Goal: Information Seeking & Learning: Learn about a topic

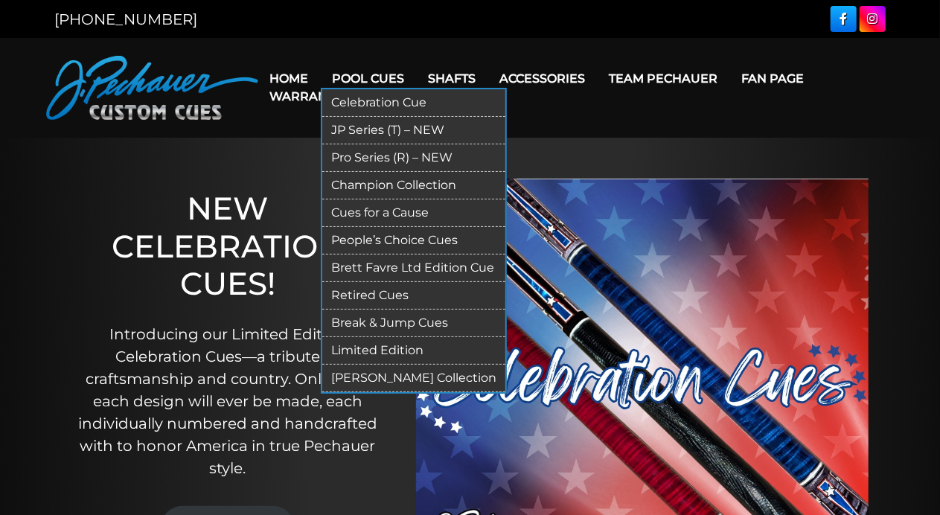
click at [379, 77] on link "Cart" at bounding box center [382, 96] width 57 height 38
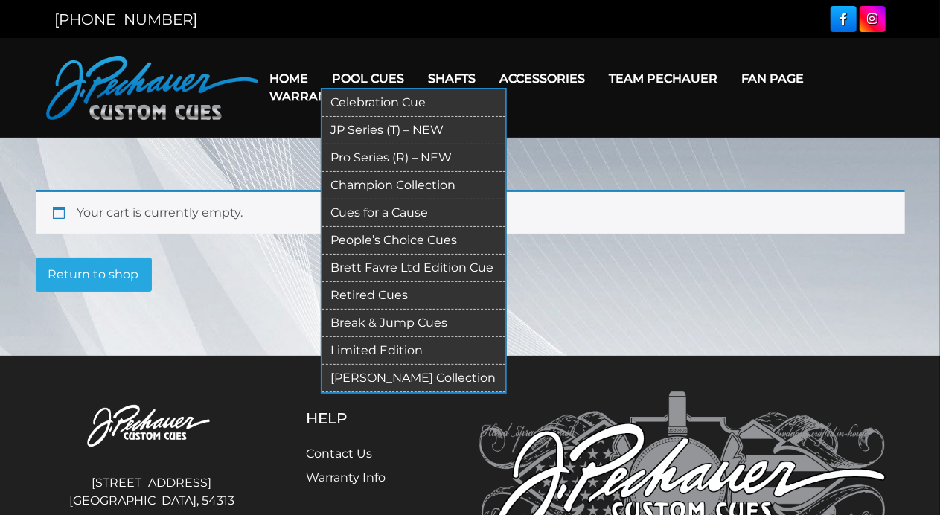
click at [371, 376] on link "[PERSON_NAME] Collection" at bounding box center [413, 379] width 183 height 28
click at [376, 211] on link "Cues for a Cause" at bounding box center [413, 213] width 183 height 28
click at [368, 293] on link "Retired Cues" at bounding box center [413, 296] width 183 height 28
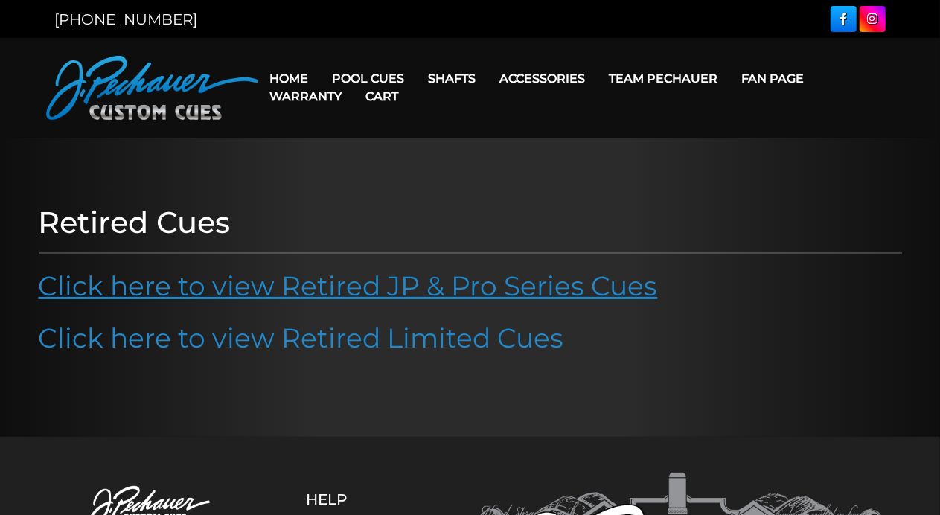
click at [388, 288] on link "Click here to view Retired JP & Pro Series Cues" at bounding box center [348, 285] width 619 height 33
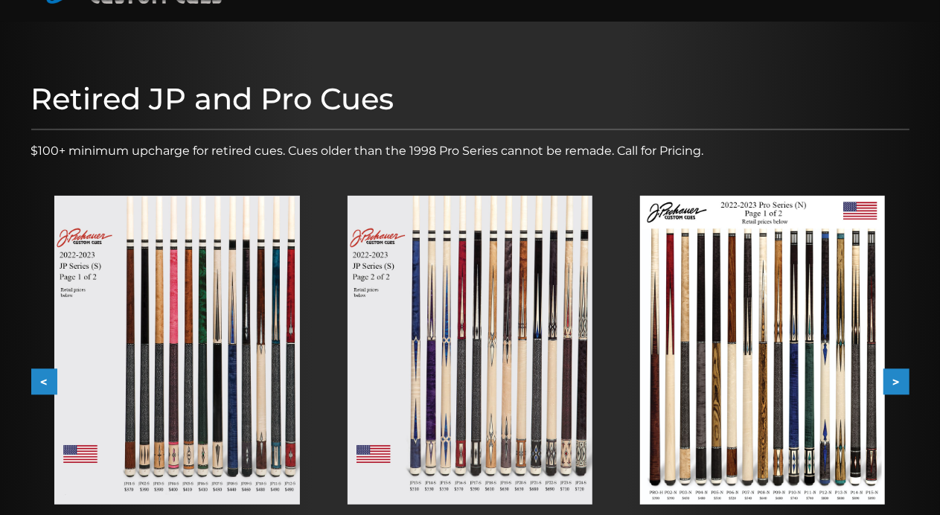
scroll to position [241, 0]
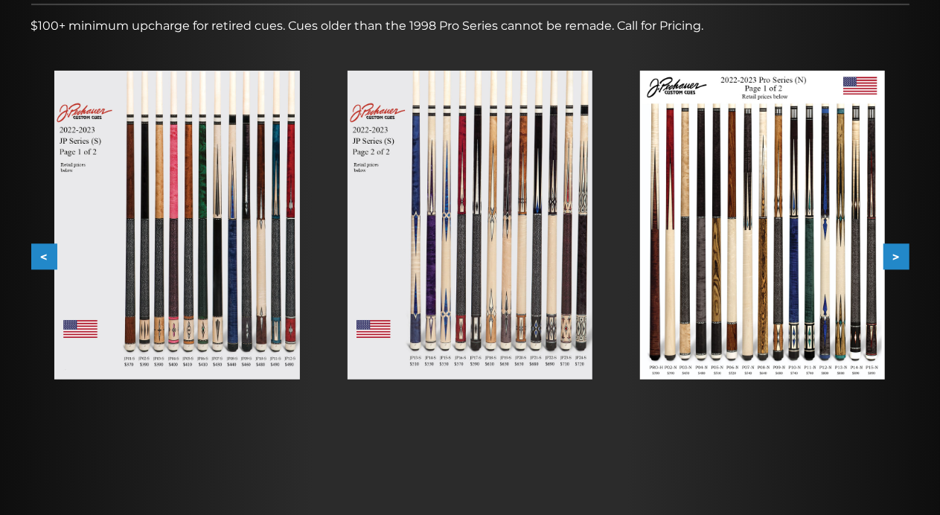
click at [902, 256] on button ">" at bounding box center [896, 257] width 26 height 26
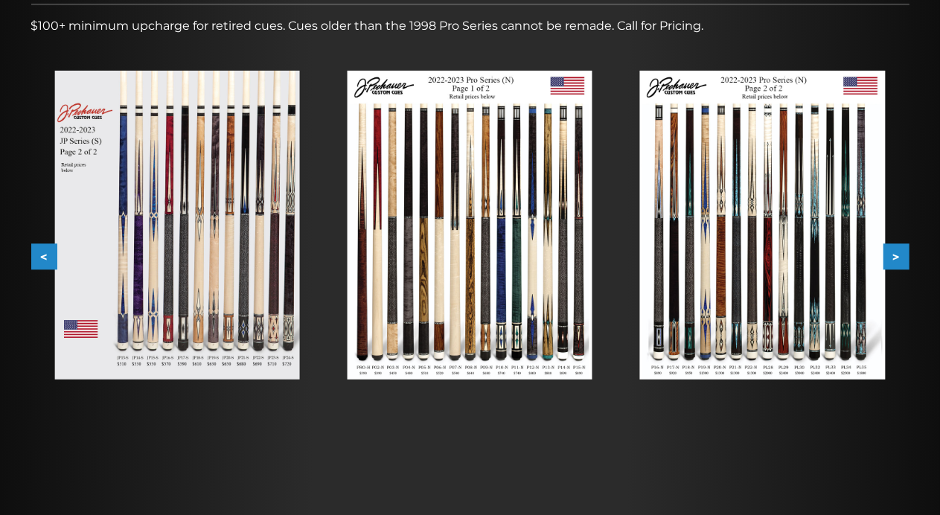
click at [895, 253] on button ">" at bounding box center [896, 257] width 26 height 26
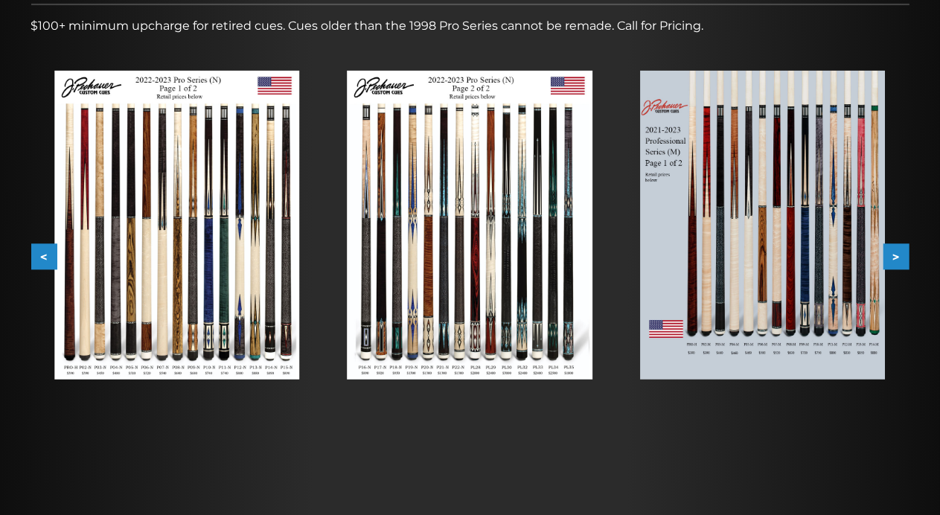
click at [897, 257] on button ">" at bounding box center [896, 257] width 26 height 26
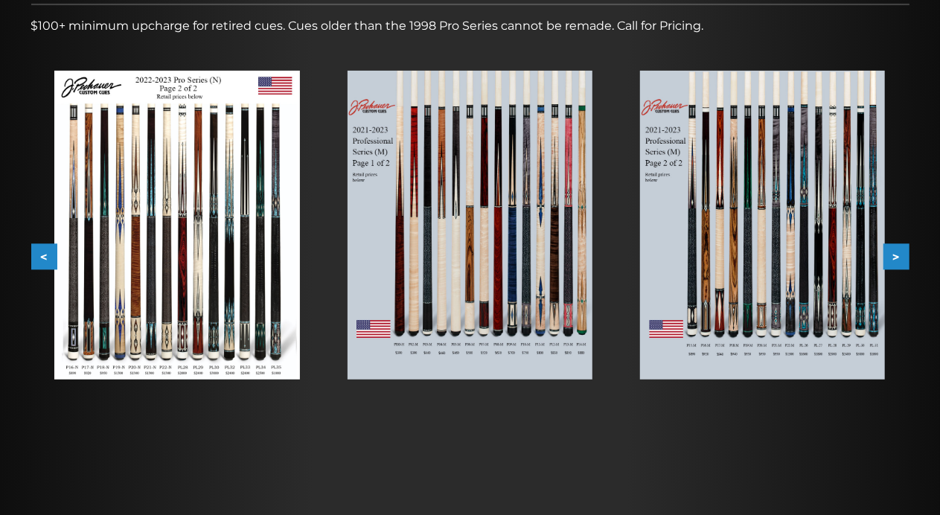
click at [902, 257] on button ">" at bounding box center [896, 257] width 26 height 26
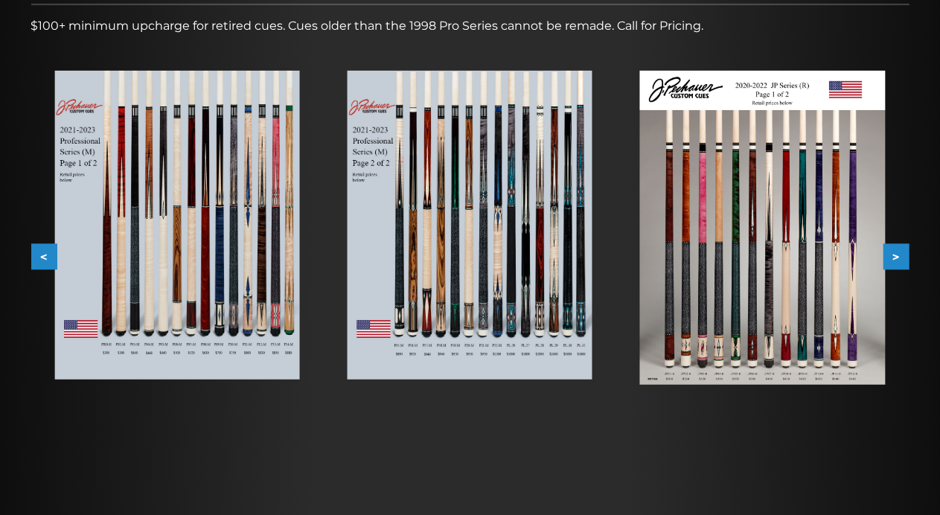
click at [898, 254] on button ">" at bounding box center [896, 257] width 26 height 26
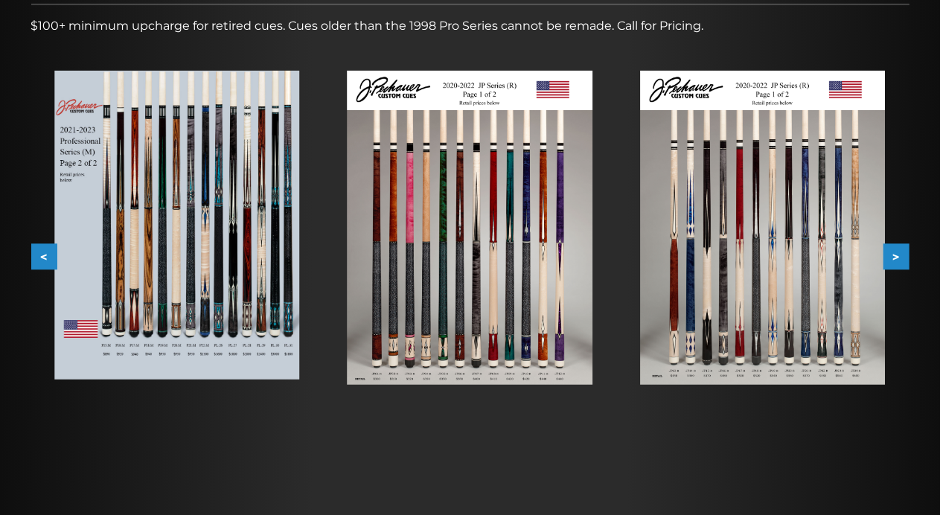
click at [506, 94] on img at bounding box center [469, 228] width 245 height 314
click at [506, 96] on div at bounding box center [470, 424] width 940 height 1330
click at [786, 92] on img at bounding box center [762, 228] width 245 height 314
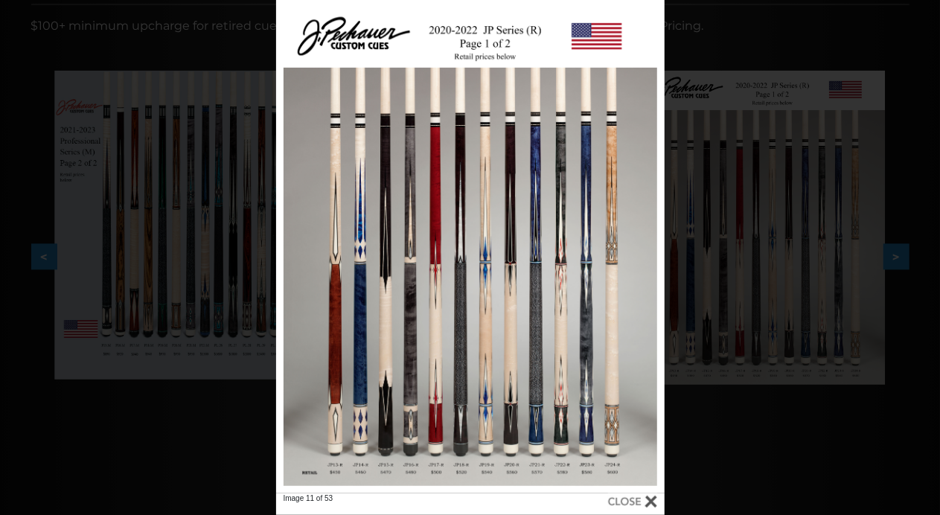
click at [645, 501] on div at bounding box center [632, 501] width 49 height 16
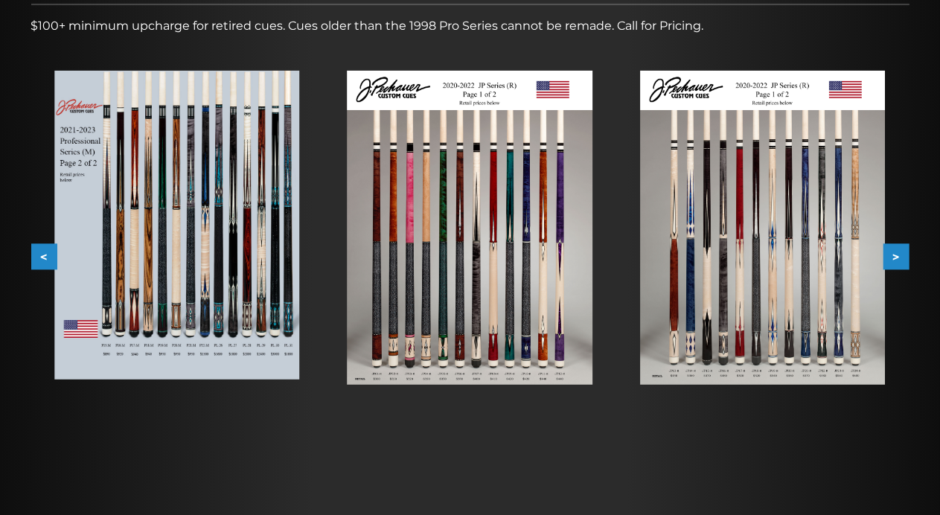
drag, startPoint x: 895, startPoint y: 254, endPoint x: 902, endPoint y: 258, distance: 8.3
click at [896, 254] on button ">" at bounding box center [896, 257] width 26 height 26
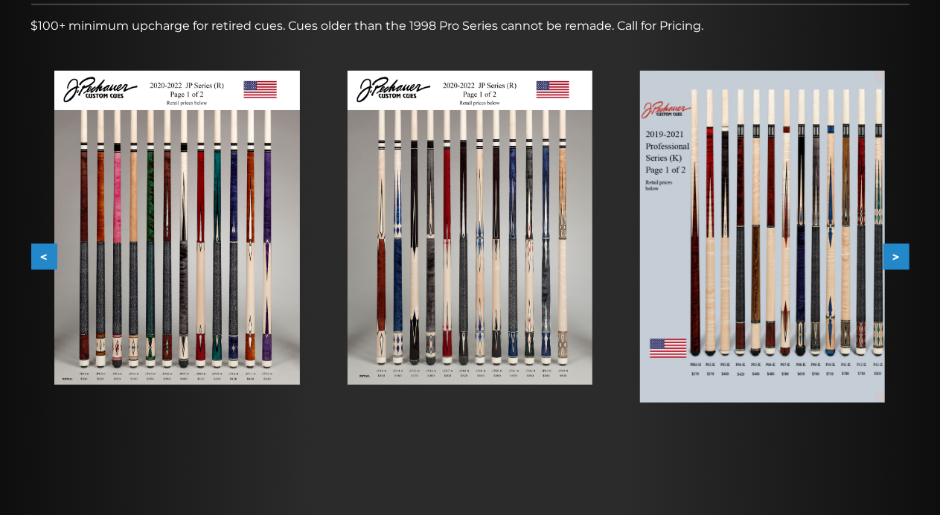
click at [896, 254] on button ">" at bounding box center [896, 257] width 26 height 26
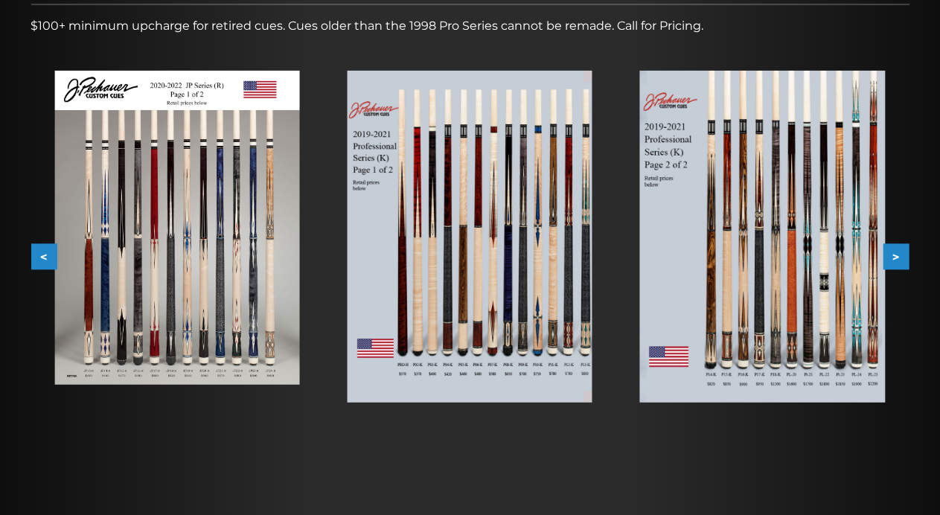
click at [900, 251] on button ">" at bounding box center [896, 257] width 26 height 26
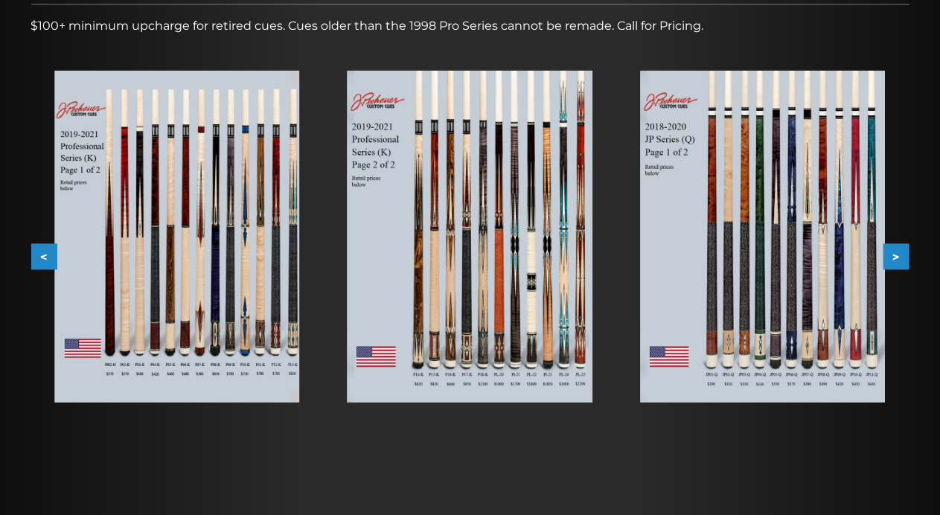
drag, startPoint x: 902, startPoint y: 238, endPoint x: 900, endPoint y: 250, distance: 12.3
click at [902, 240] on div at bounding box center [762, 236] width 292 height 379
click at [895, 263] on button ">" at bounding box center [896, 257] width 26 height 26
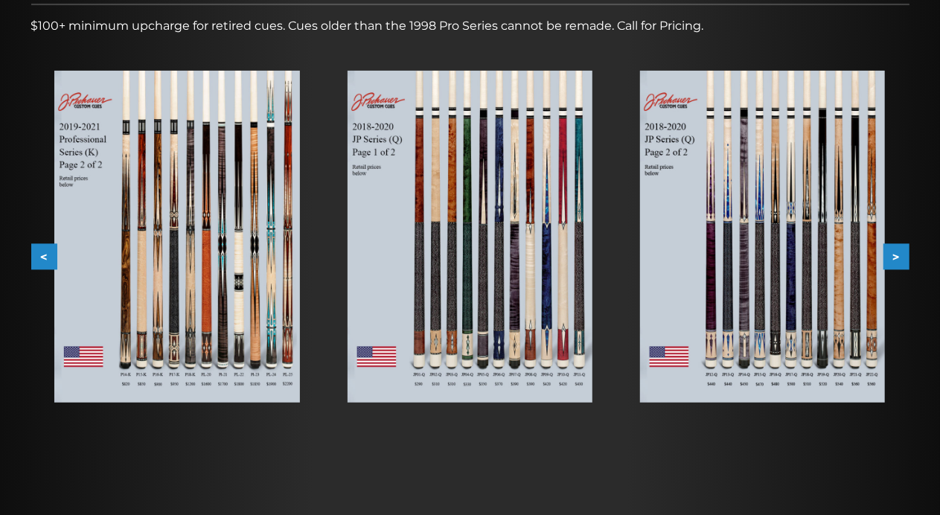
click at [900, 258] on button ">" at bounding box center [896, 257] width 26 height 26
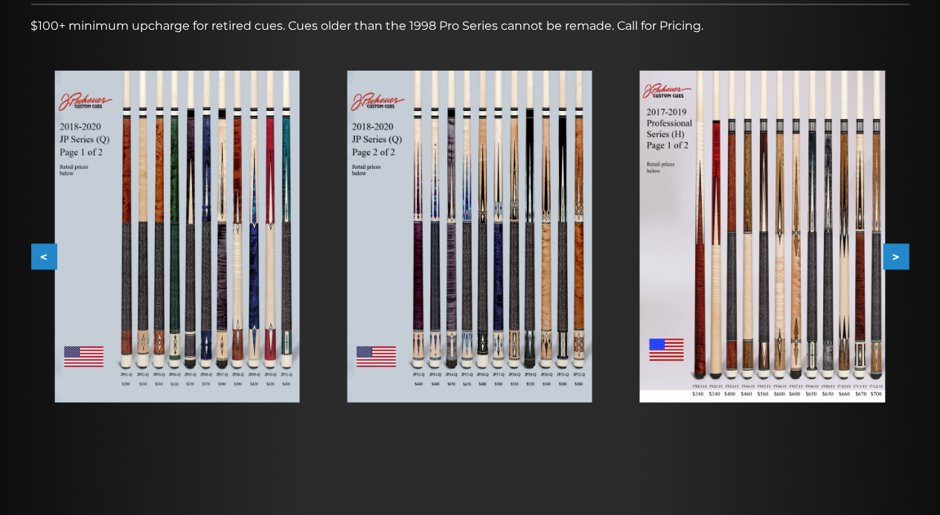
click at [903, 258] on button ">" at bounding box center [896, 257] width 26 height 26
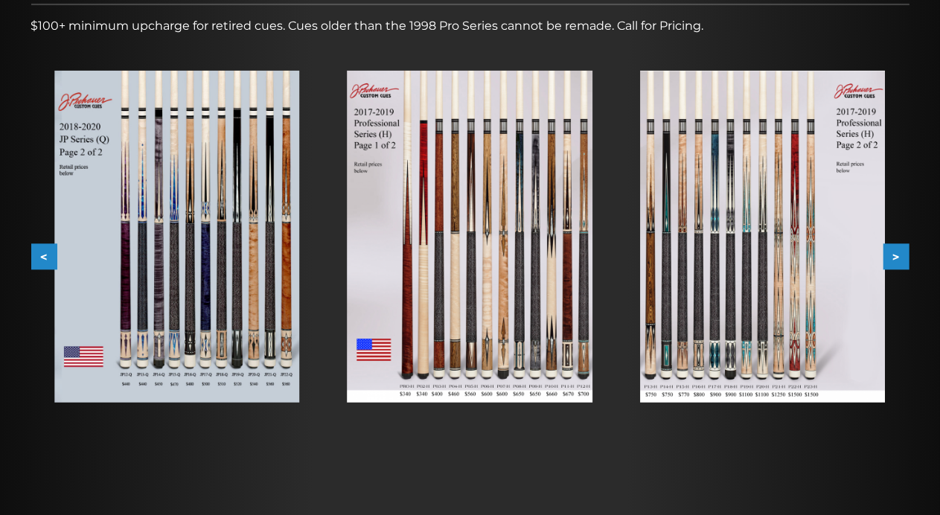
click at [901, 261] on button ">" at bounding box center [896, 257] width 26 height 26
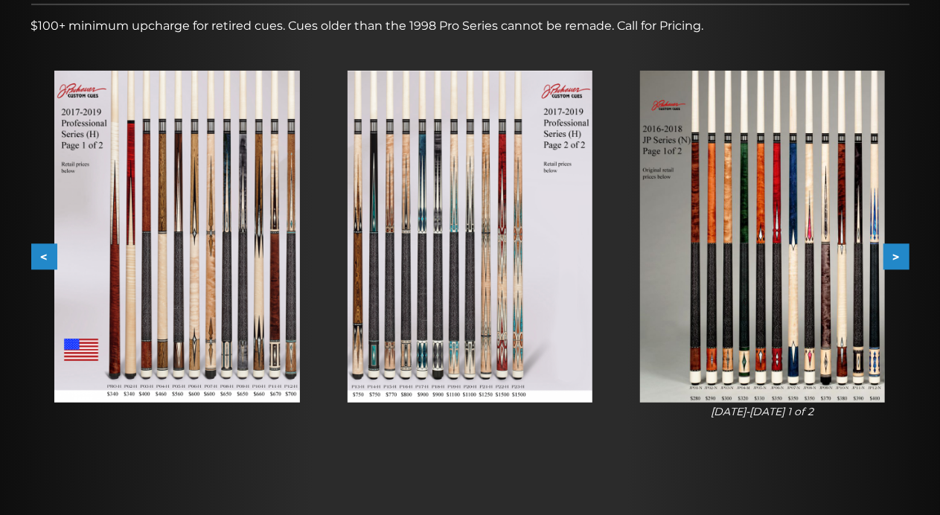
click at [898, 261] on button ">" at bounding box center [896, 257] width 26 height 26
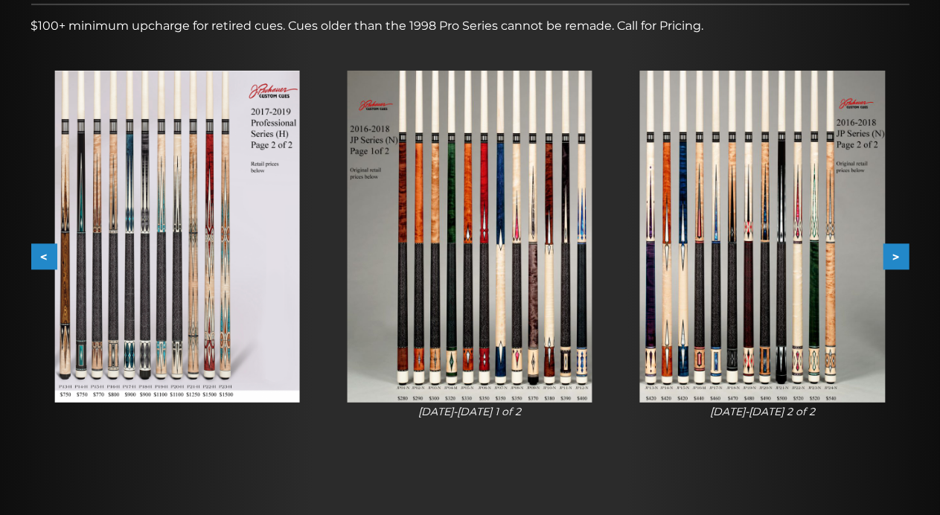
click at [898, 261] on button ">" at bounding box center [896, 257] width 26 height 26
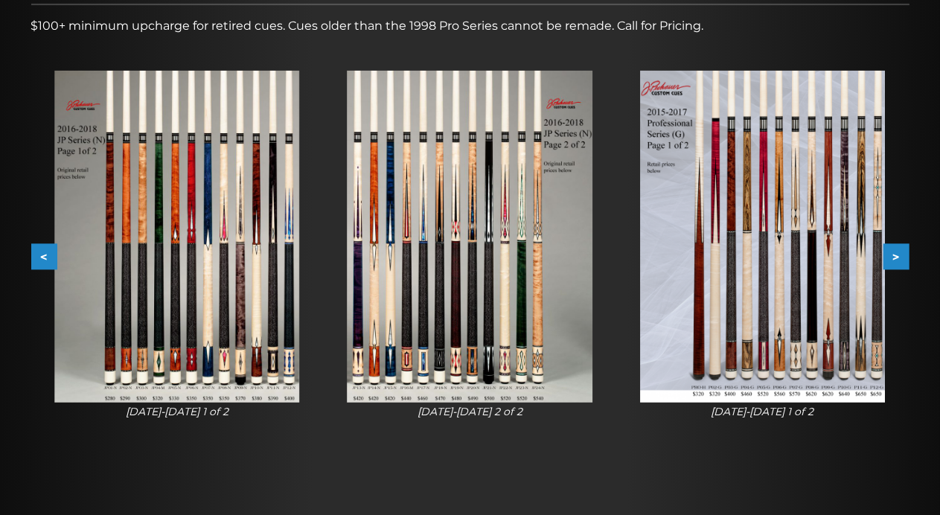
click at [899, 261] on button ">" at bounding box center [896, 257] width 26 height 26
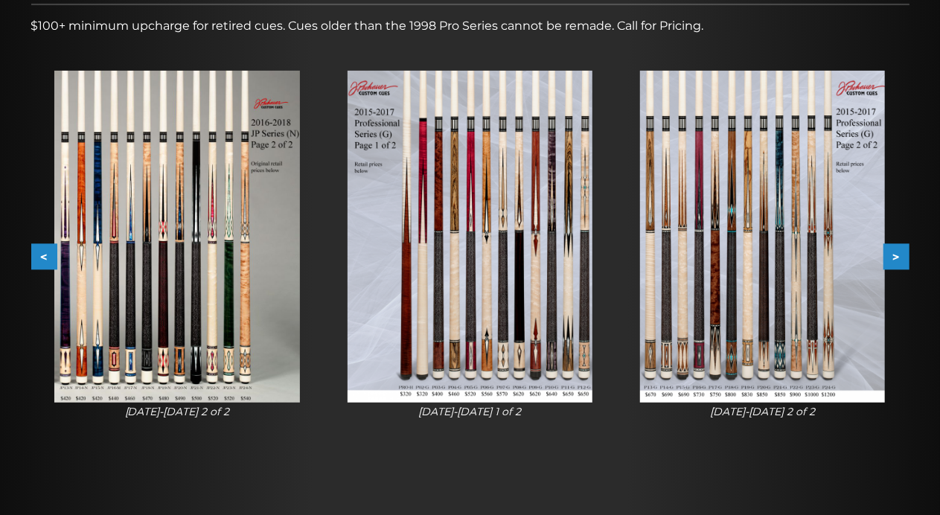
click at [42, 253] on button "<" at bounding box center [44, 257] width 26 height 26
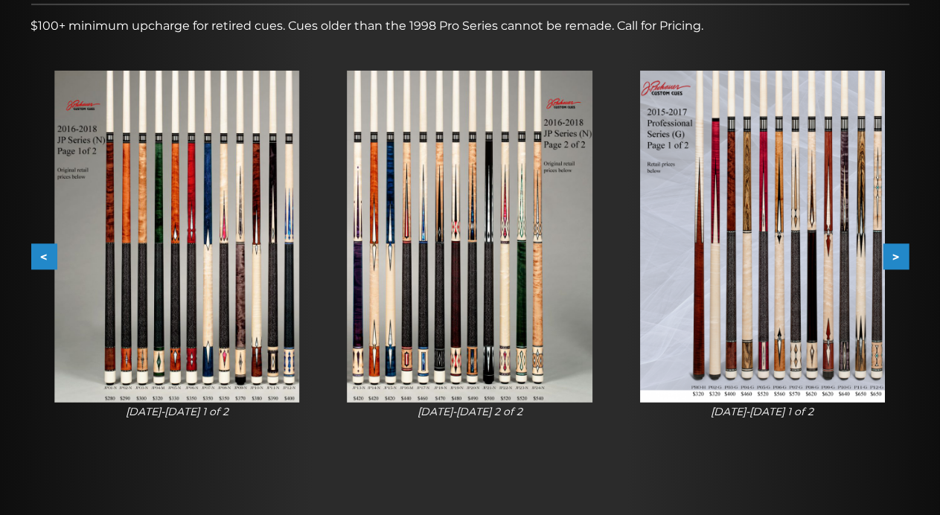
click at [897, 255] on button ">" at bounding box center [896, 257] width 26 height 26
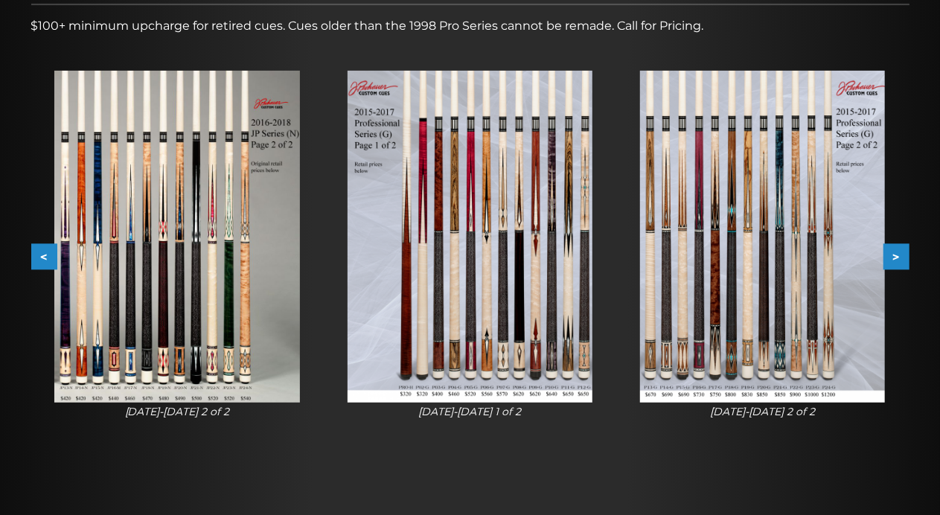
click at [897, 255] on button ">" at bounding box center [896, 257] width 26 height 26
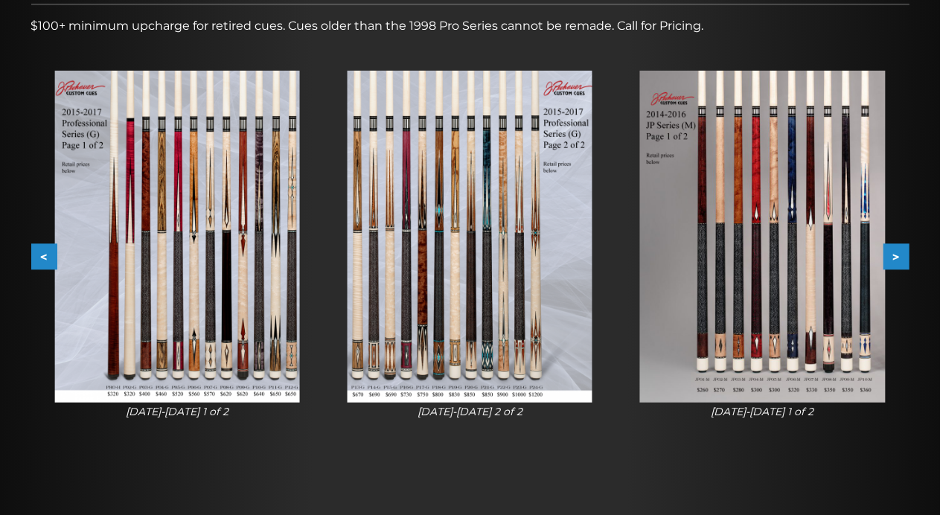
click at [897, 254] on button ">" at bounding box center [896, 257] width 26 height 26
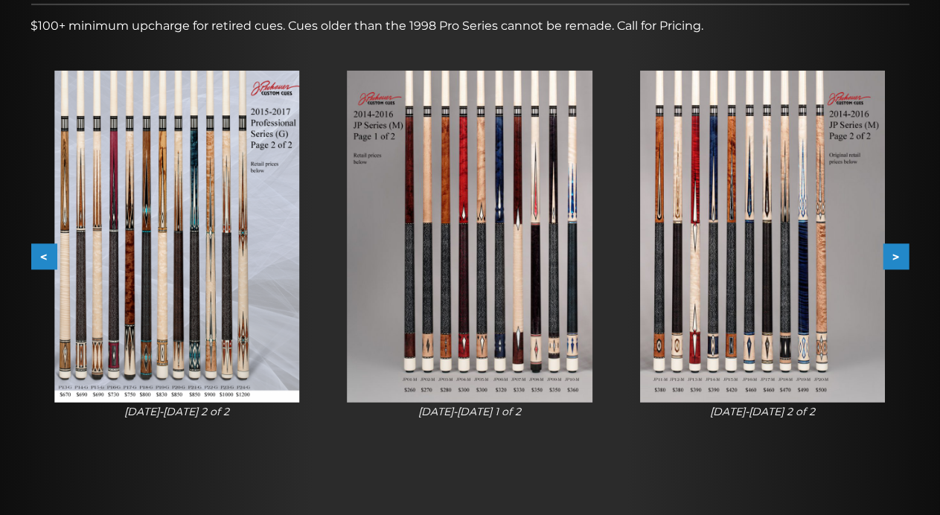
click at [905, 249] on button ">" at bounding box center [896, 257] width 26 height 26
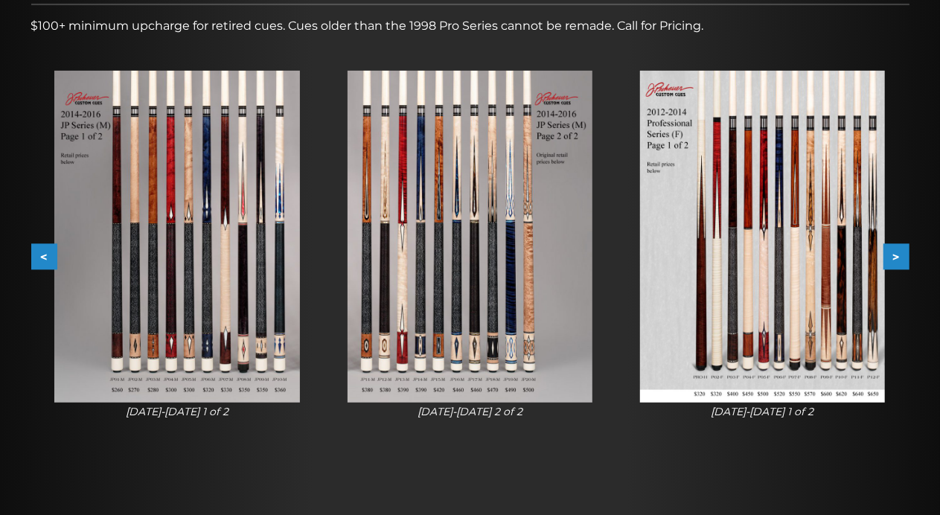
click at [899, 250] on button ">" at bounding box center [896, 257] width 26 height 26
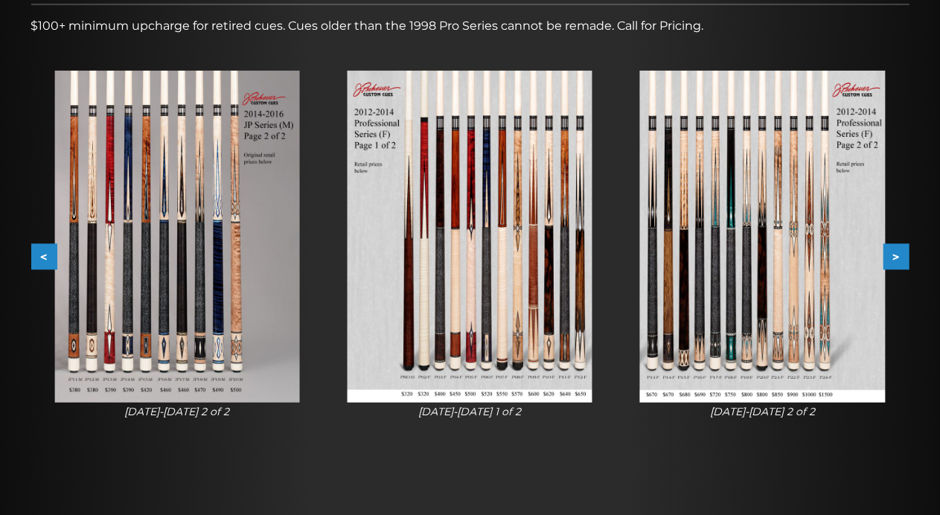
click at [897, 251] on button ">" at bounding box center [896, 257] width 26 height 26
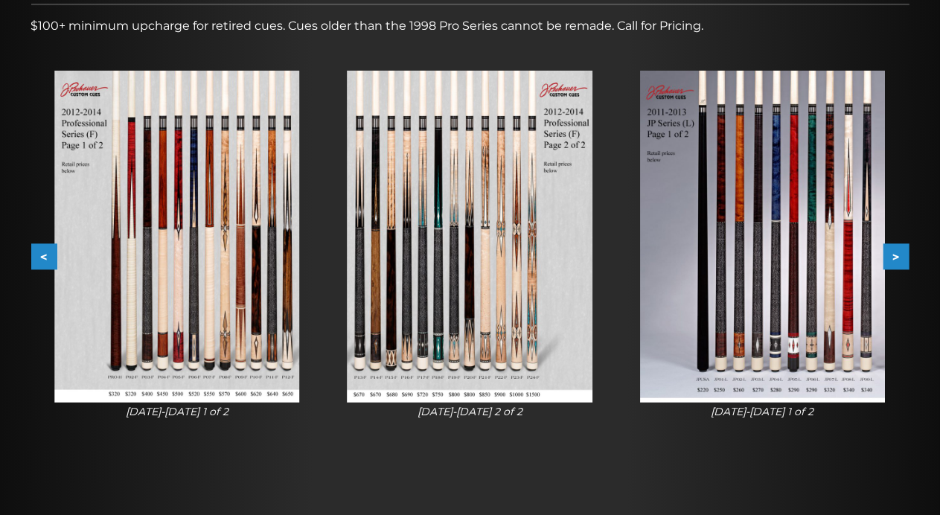
click at [896, 251] on button ">" at bounding box center [896, 257] width 26 height 26
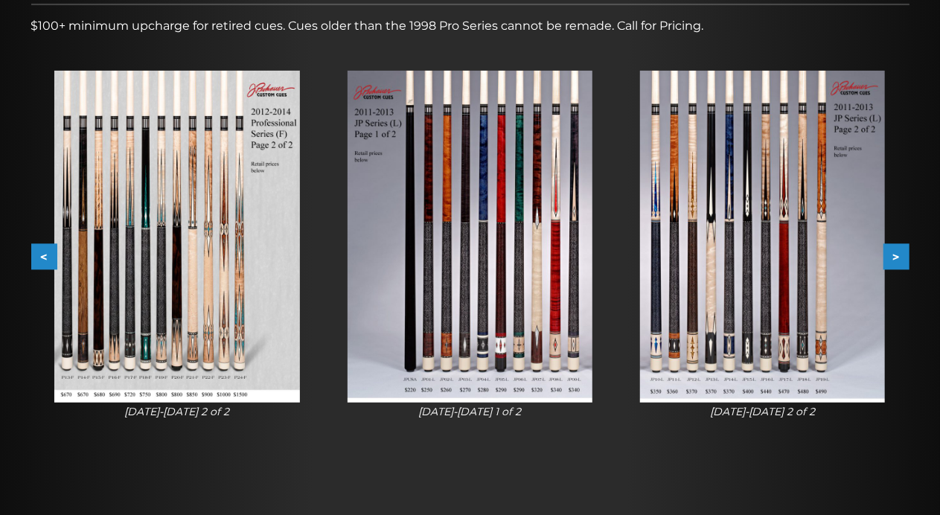
click at [894, 257] on button ">" at bounding box center [896, 257] width 26 height 26
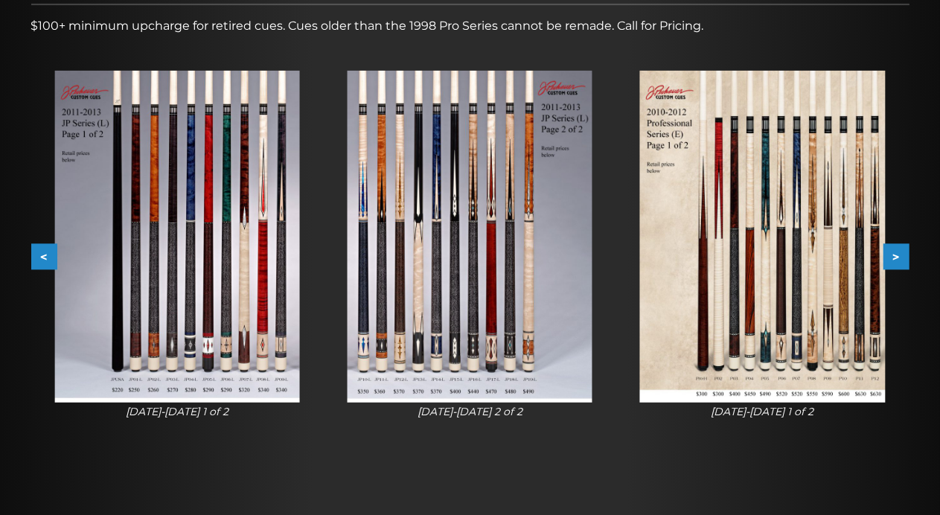
click at [892, 256] on button ">" at bounding box center [896, 257] width 26 height 26
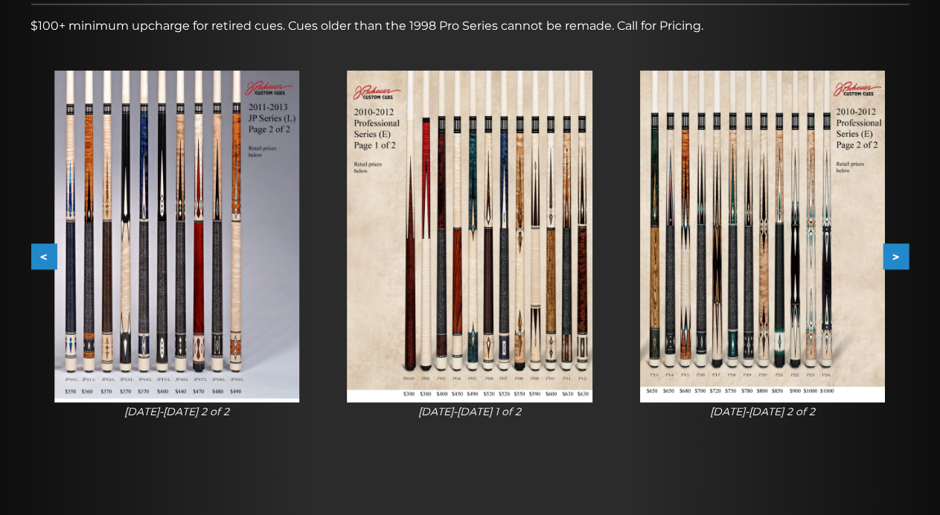
click at [890, 254] on button ">" at bounding box center [896, 257] width 26 height 26
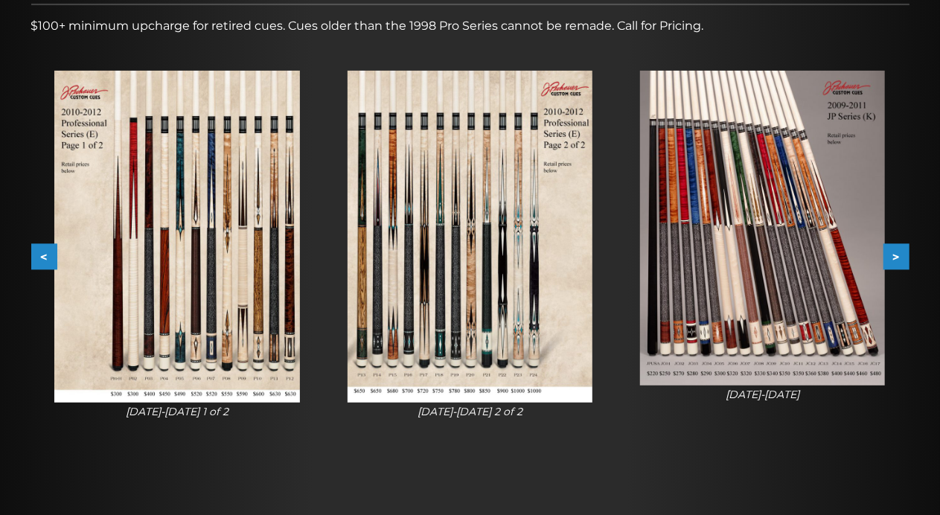
click at [888, 252] on button ">" at bounding box center [896, 257] width 26 height 26
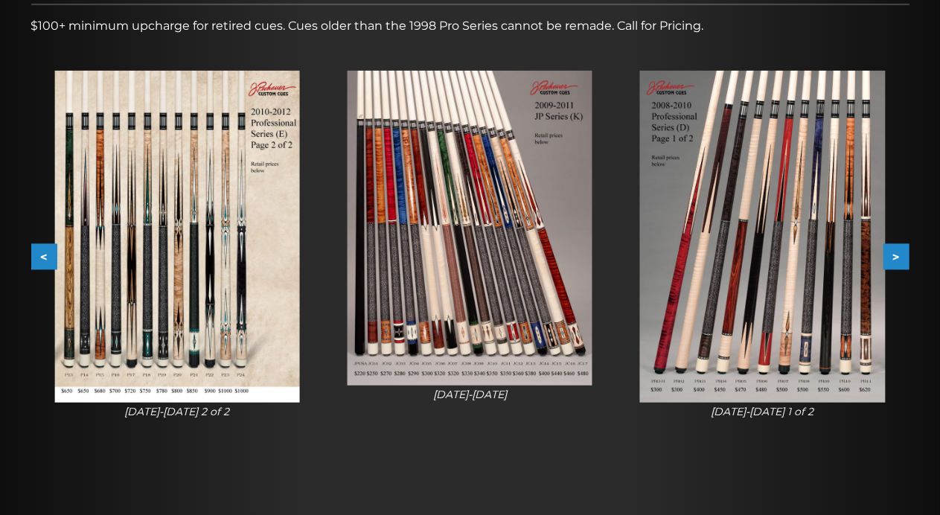
click at [894, 243] on div "[DATE]-[DATE] 1 of 2" at bounding box center [762, 245] width 292 height 397
click at [897, 259] on button ">" at bounding box center [896, 257] width 26 height 26
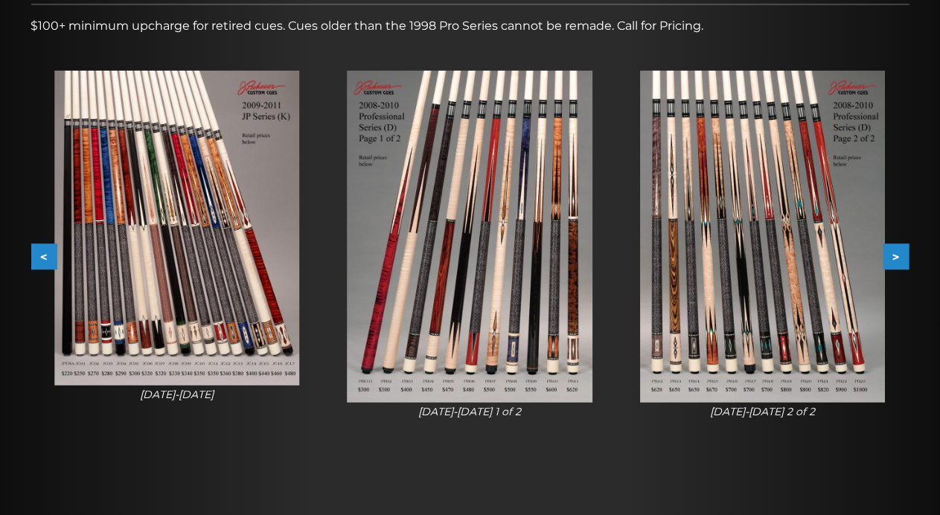
click at [897, 257] on button ">" at bounding box center [896, 257] width 26 height 26
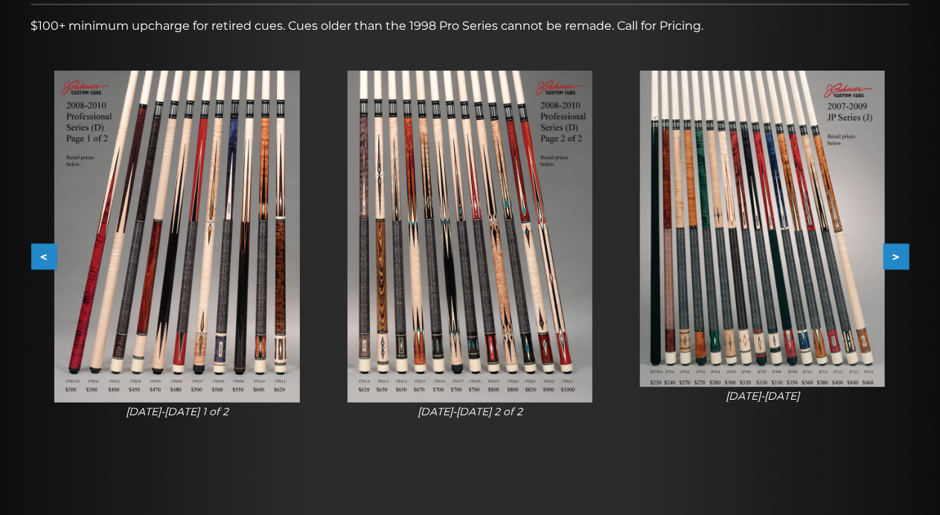
click at [894, 252] on button ">" at bounding box center [896, 257] width 26 height 26
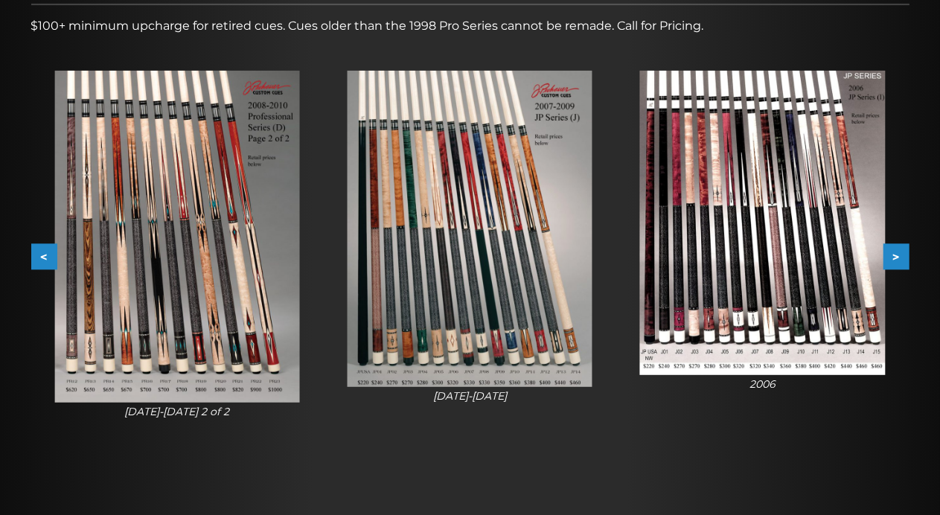
click at [894, 251] on button ">" at bounding box center [896, 257] width 26 height 26
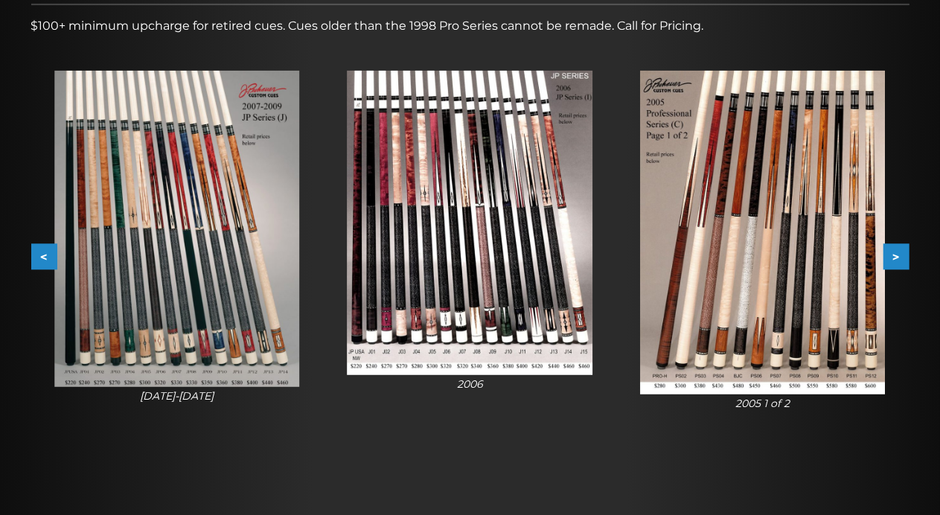
click at [894, 251] on button ">" at bounding box center [896, 257] width 26 height 26
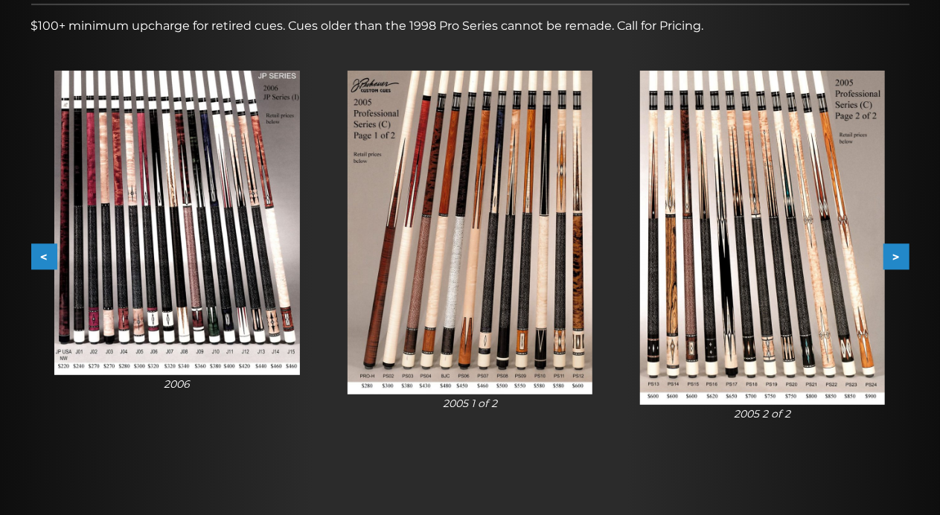
click at [894, 249] on button ">" at bounding box center [896, 257] width 26 height 26
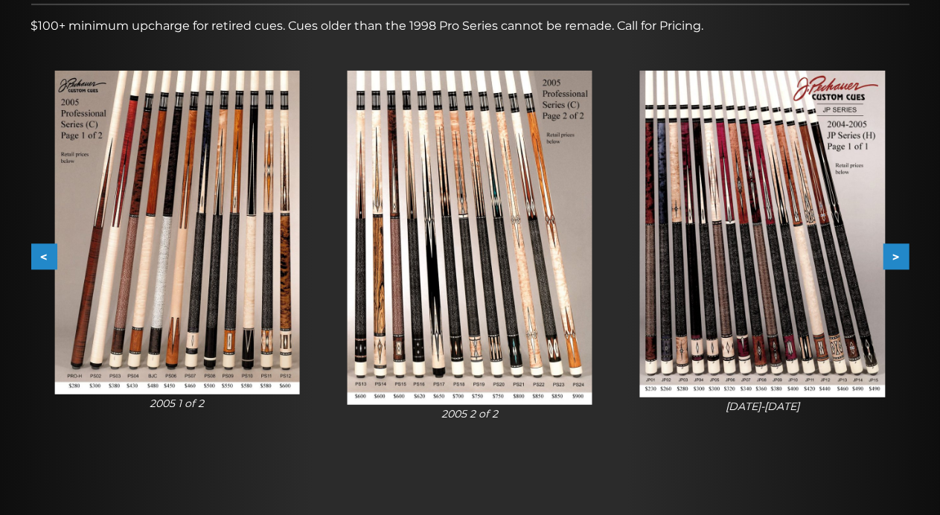
click at [894, 249] on button ">" at bounding box center [896, 257] width 26 height 26
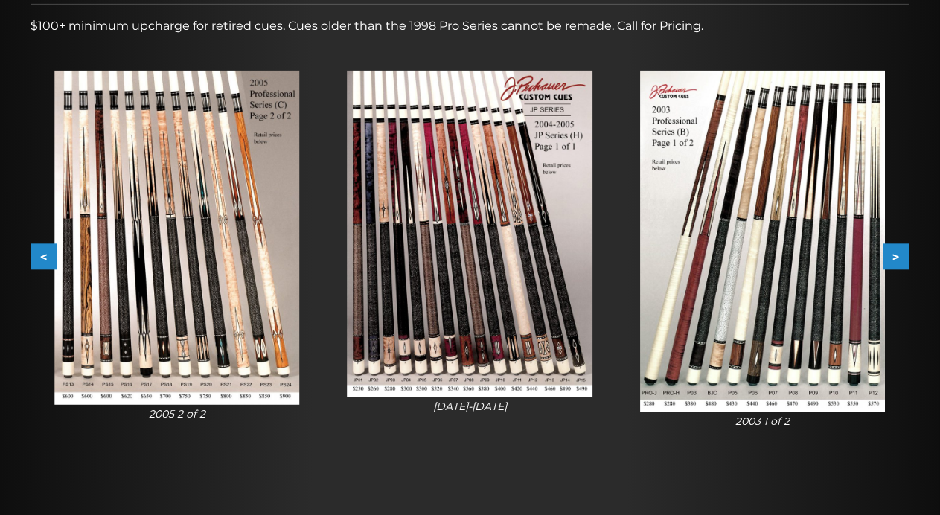
click at [891, 248] on button ">" at bounding box center [896, 257] width 26 height 26
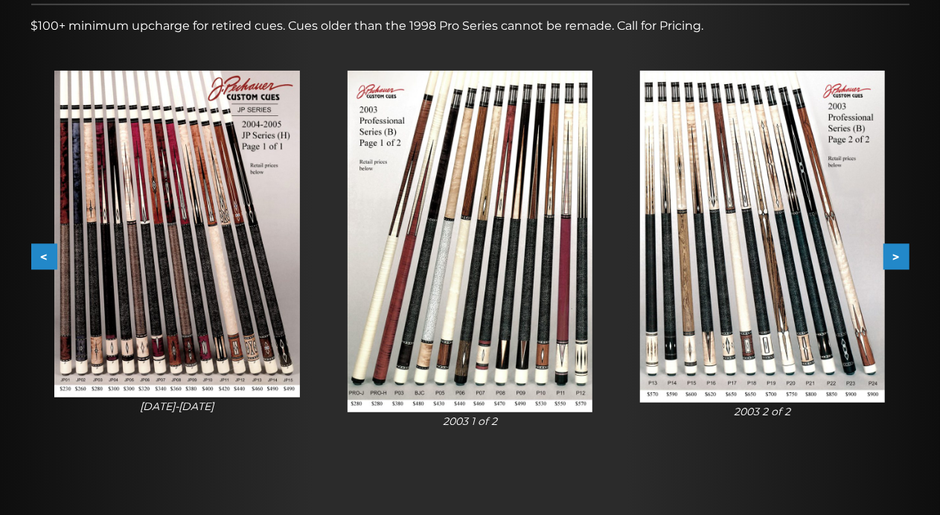
click at [891, 248] on button ">" at bounding box center [896, 257] width 26 height 26
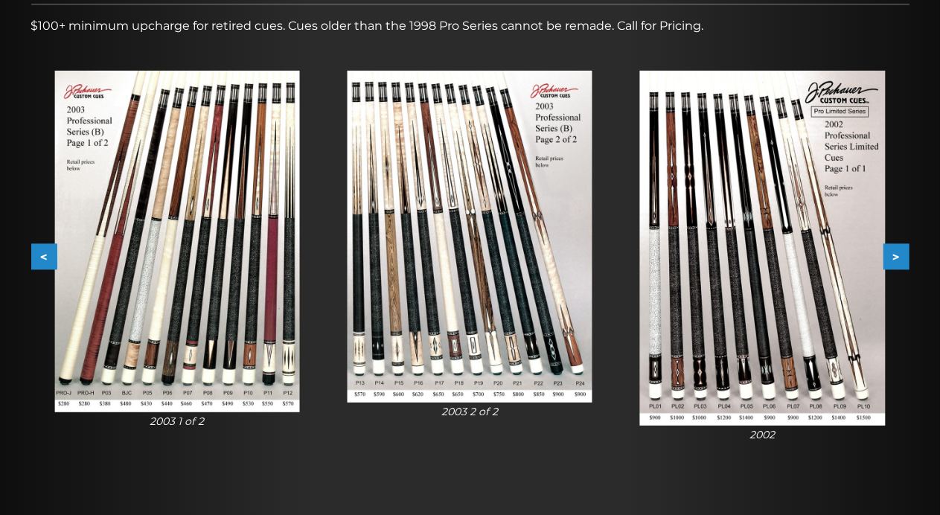
click at [891, 248] on button ">" at bounding box center [896, 257] width 26 height 26
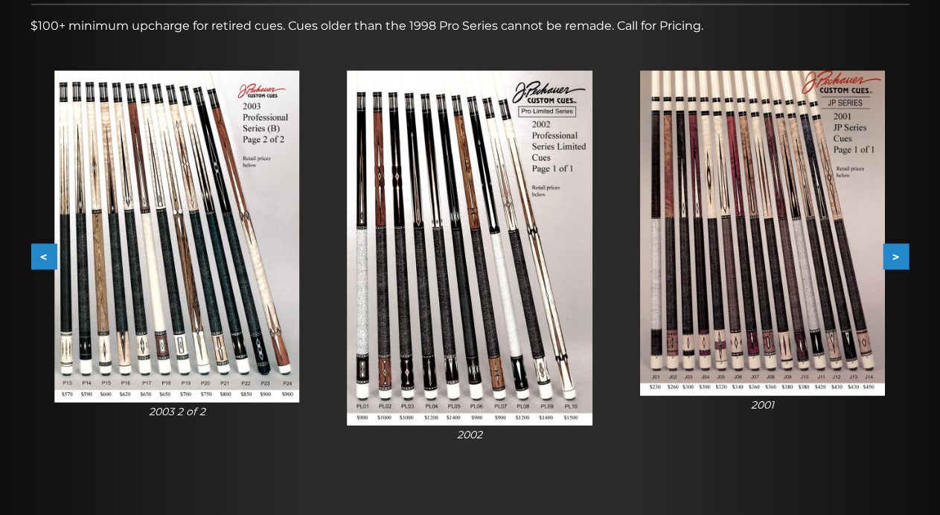
click at [891, 248] on button ">" at bounding box center [896, 257] width 26 height 26
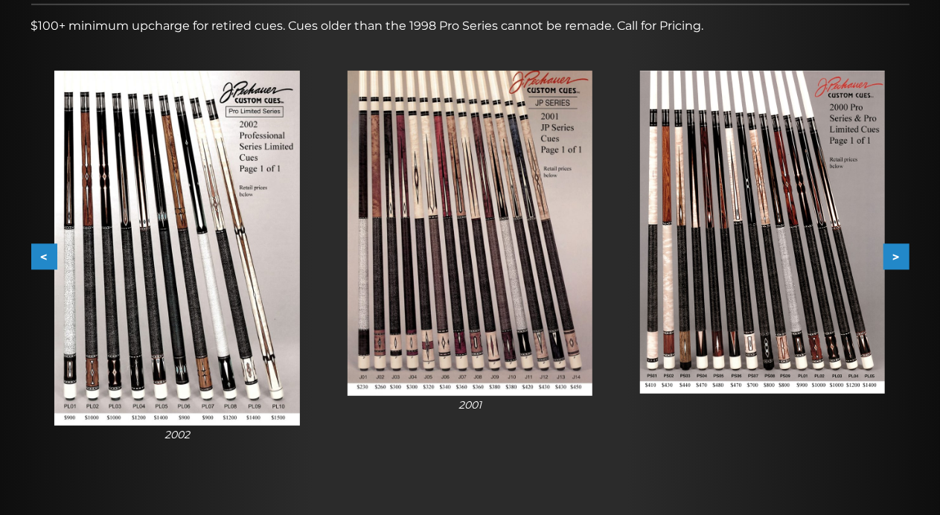
click at [891, 247] on button ">" at bounding box center [896, 257] width 26 height 26
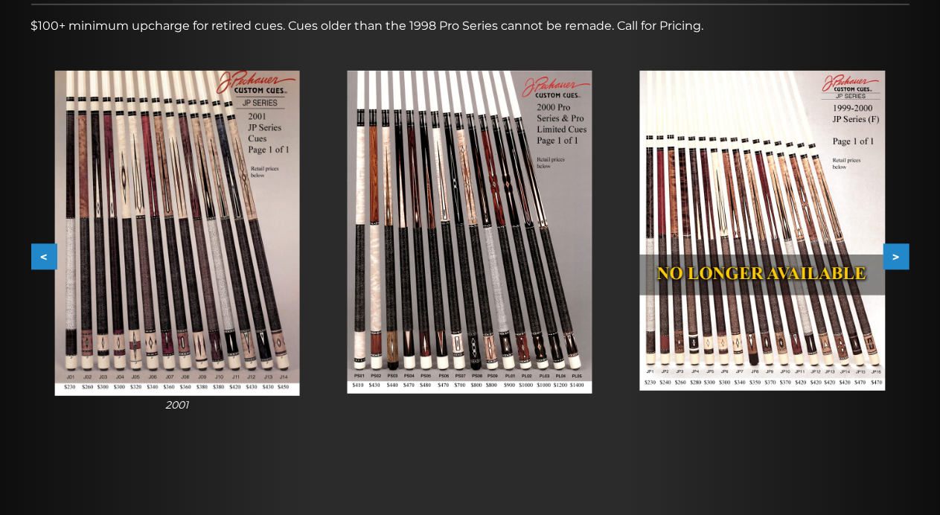
click at [891, 247] on button ">" at bounding box center [896, 257] width 26 height 26
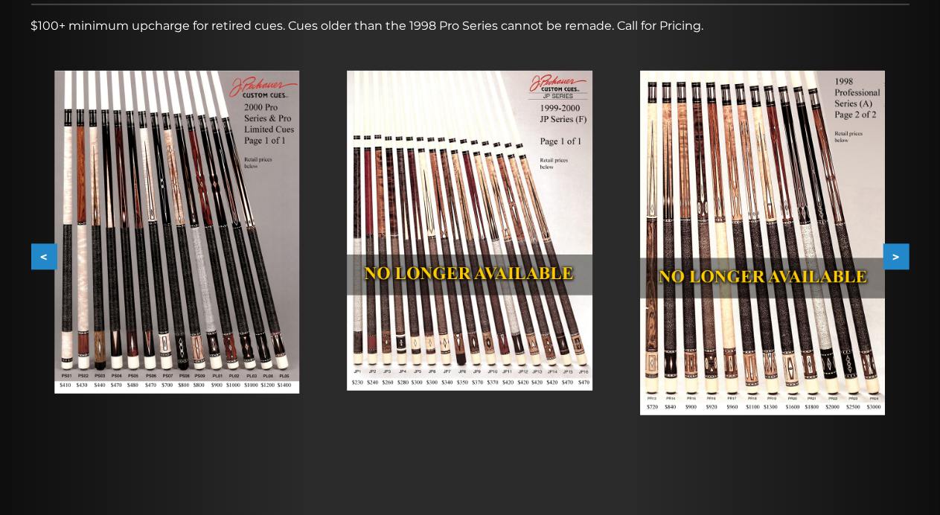
click at [890, 244] on button ">" at bounding box center [896, 257] width 26 height 26
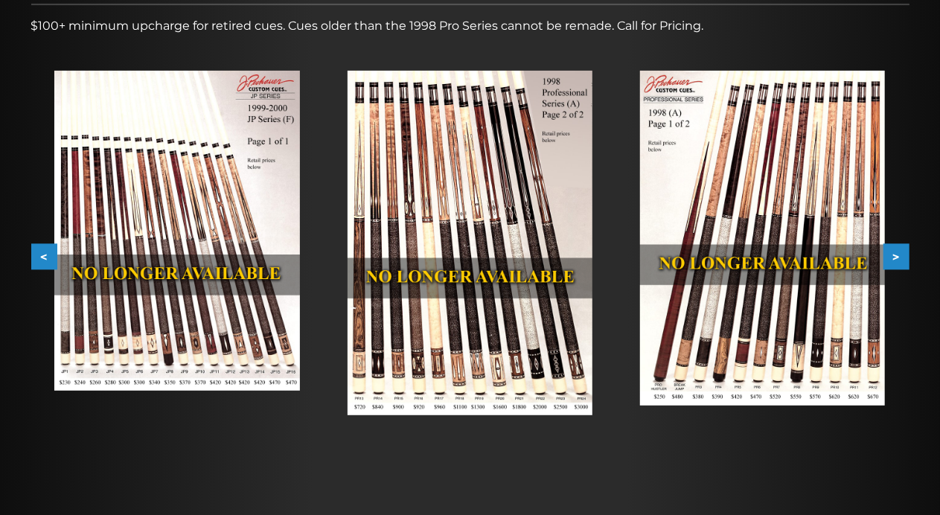
click at [891, 240] on div at bounding box center [762, 238] width 292 height 382
click at [897, 253] on button ">" at bounding box center [896, 257] width 26 height 26
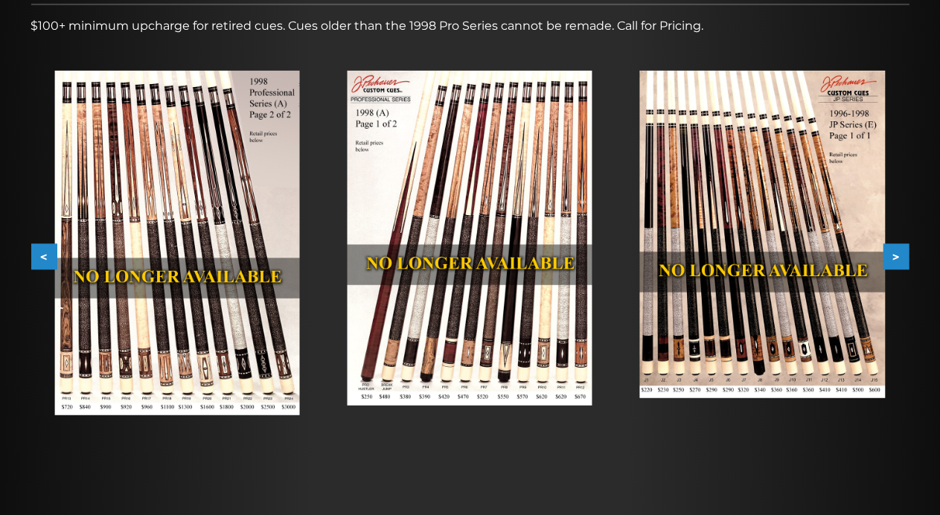
click at [900, 257] on button ">" at bounding box center [896, 257] width 26 height 26
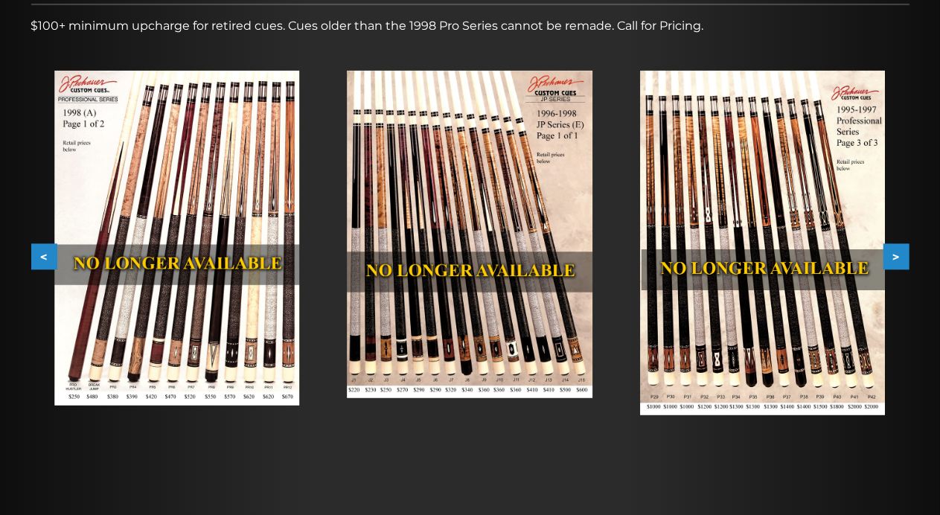
click at [902, 251] on button ">" at bounding box center [896, 257] width 26 height 26
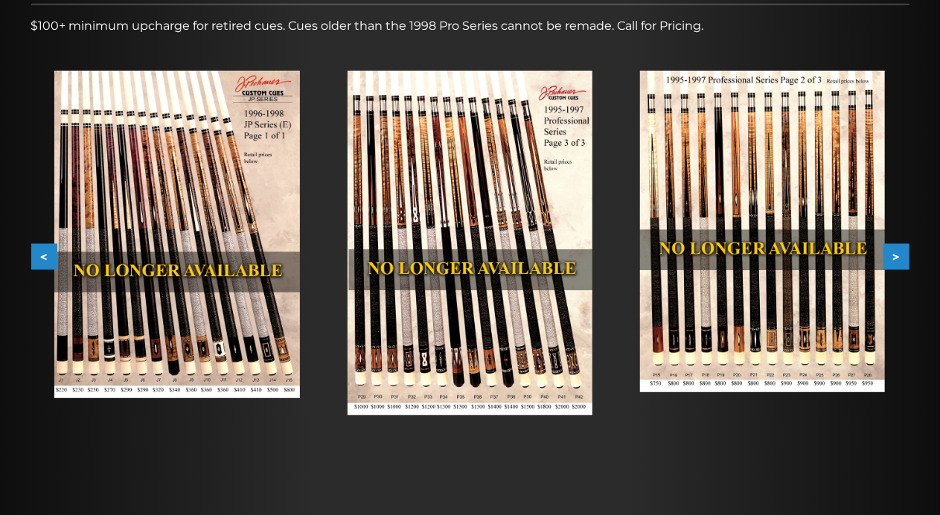
click at [902, 251] on button ">" at bounding box center [896, 257] width 26 height 26
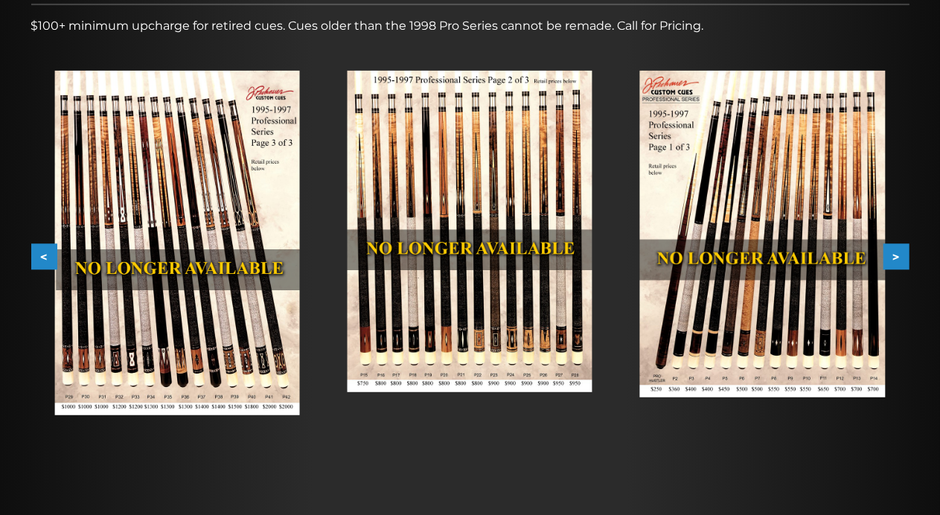
click at [900, 245] on button ">" at bounding box center [896, 257] width 26 height 26
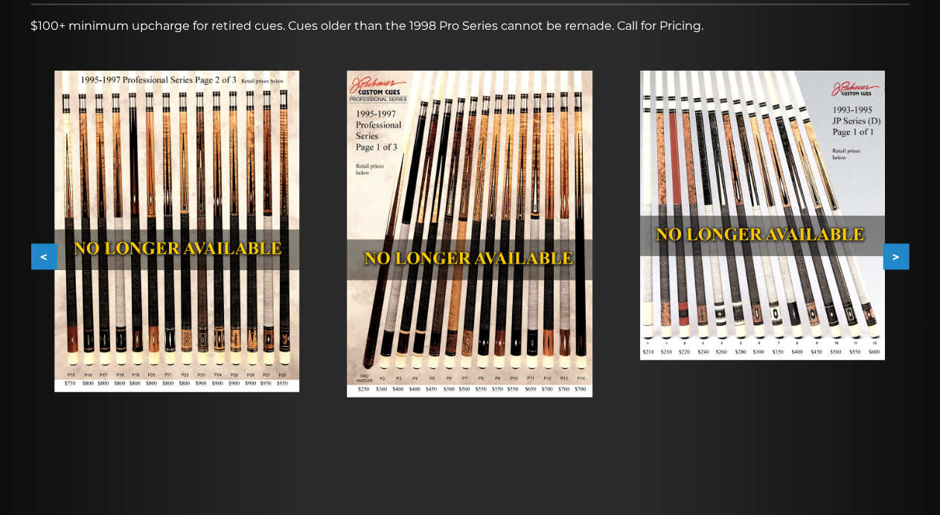
click at [900, 245] on button ">" at bounding box center [896, 257] width 26 height 26
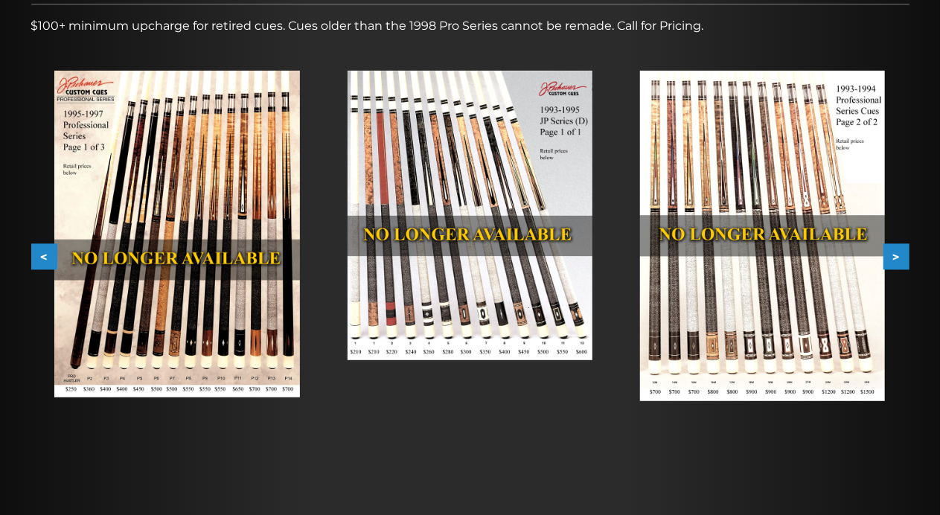
click at [900, 245] on button ">" at bounding box center [896, 257] width 26 height 26
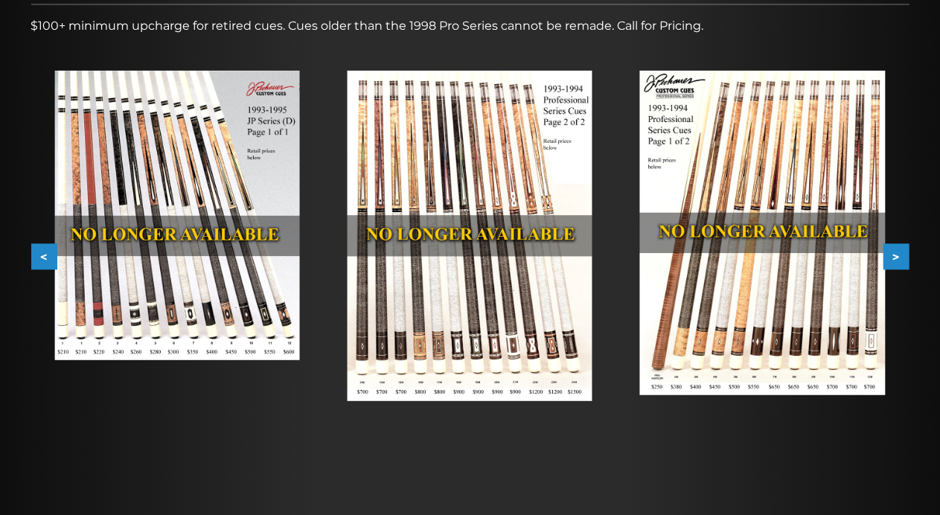
click at [903, 240] on div at bounding box center [762, 233] width 292 height 372
click at [900, 257] on button ">" at bounding box center [896, 257] width 26 height 26
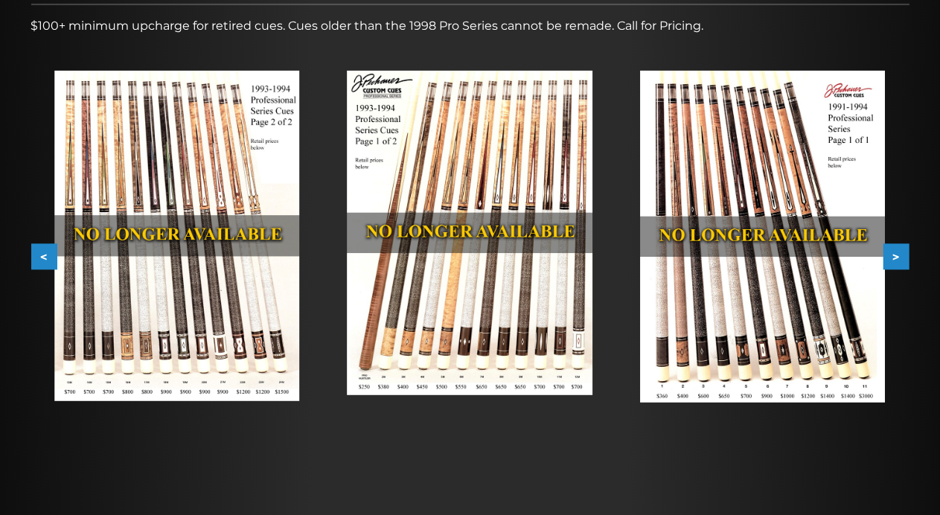
click at [900, 257] on button ">" at bounding box center [896, 257] width 26 height 26
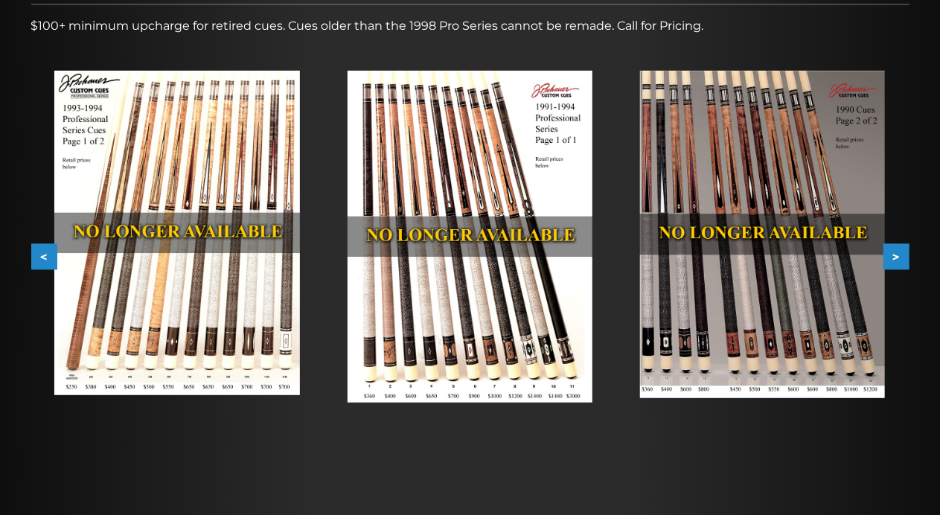
click at [900, 257] on button ">" at bounding box center [896, 257] width 26 height 26
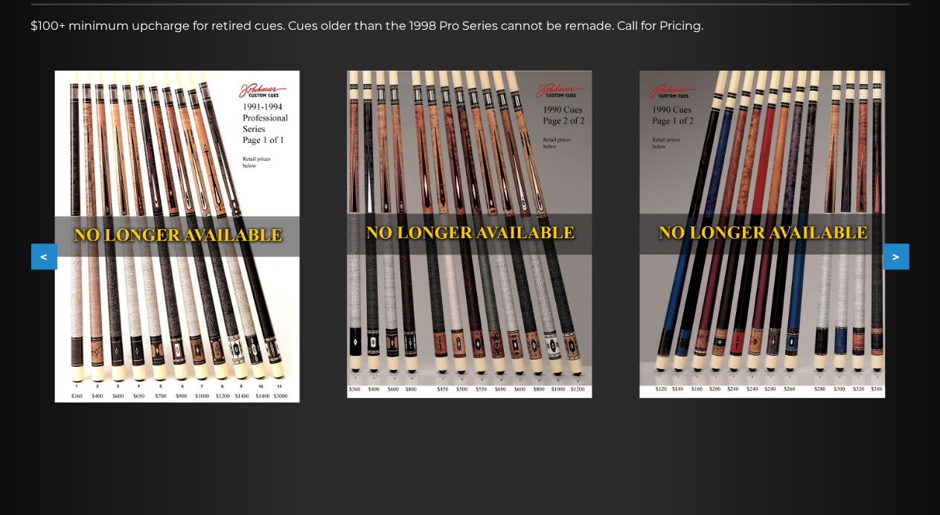
click at [900, 257] on button ">" at bounding box center [896, 257] width 26 height 26
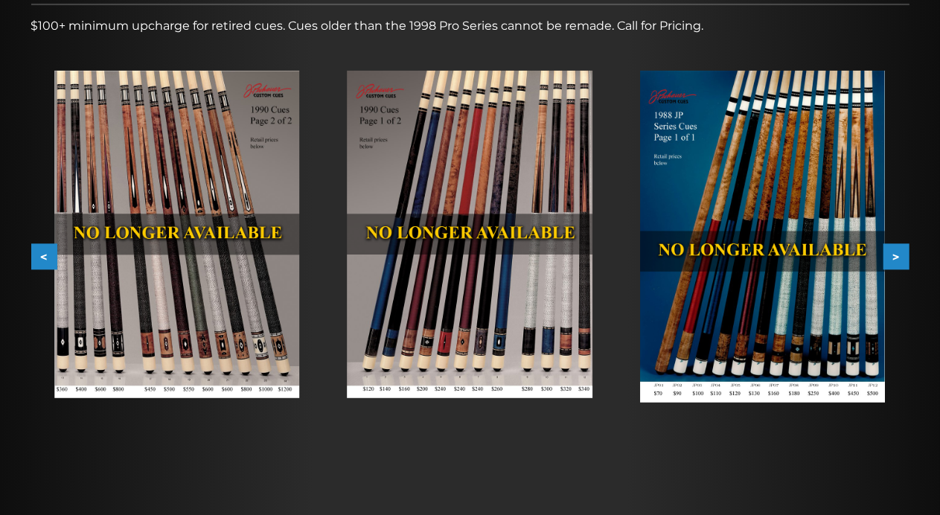
click at [900, 257] on button ">" at bounding box center [896, 257] width 26 height 26
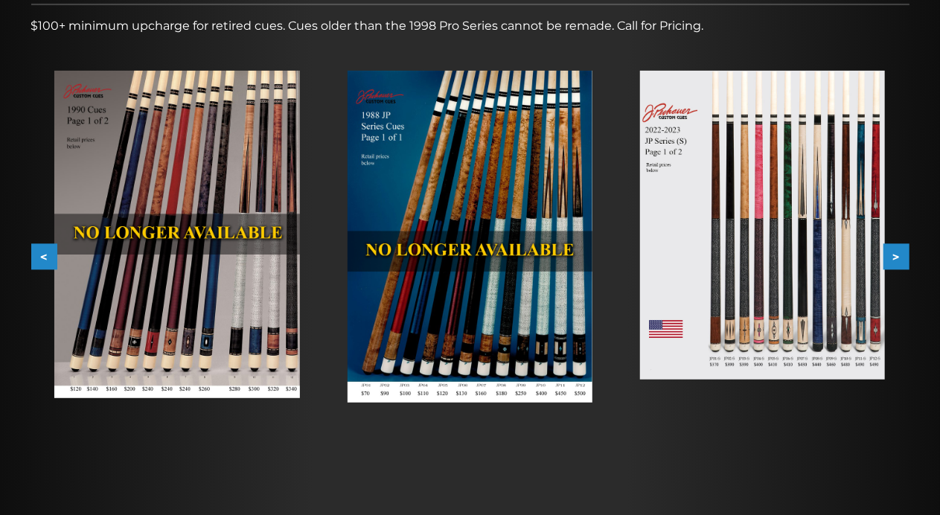
click at [900, 257] on button ">" at bounding box center [896, 257] width 26 height 26
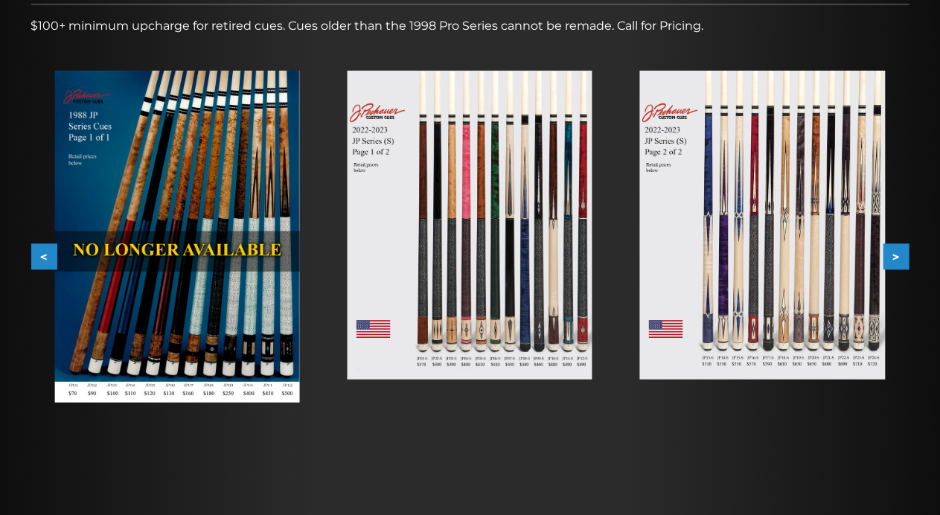
click at [900, 257] on button ">" at bounding box center [896, 257] width 26 height 26
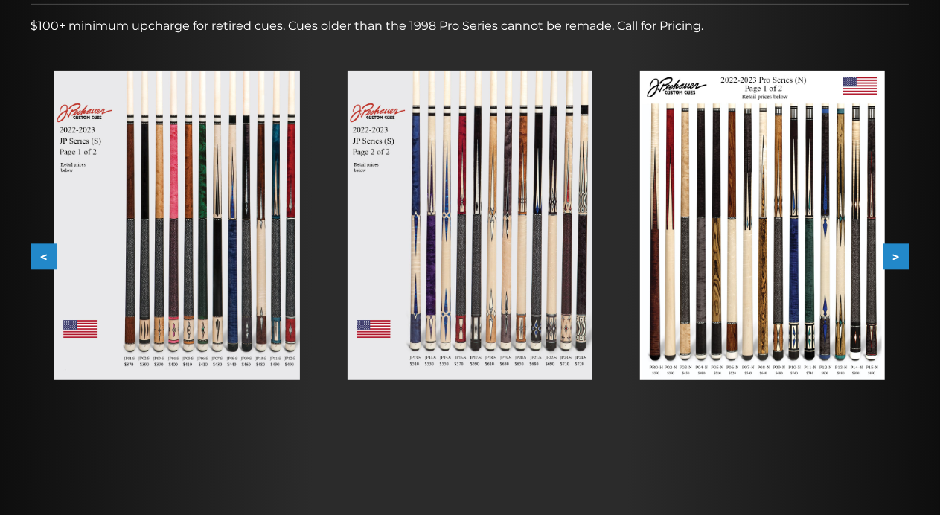
click at [900, 257] on button ">" at bounding box center [896, 257] width 26 height 26
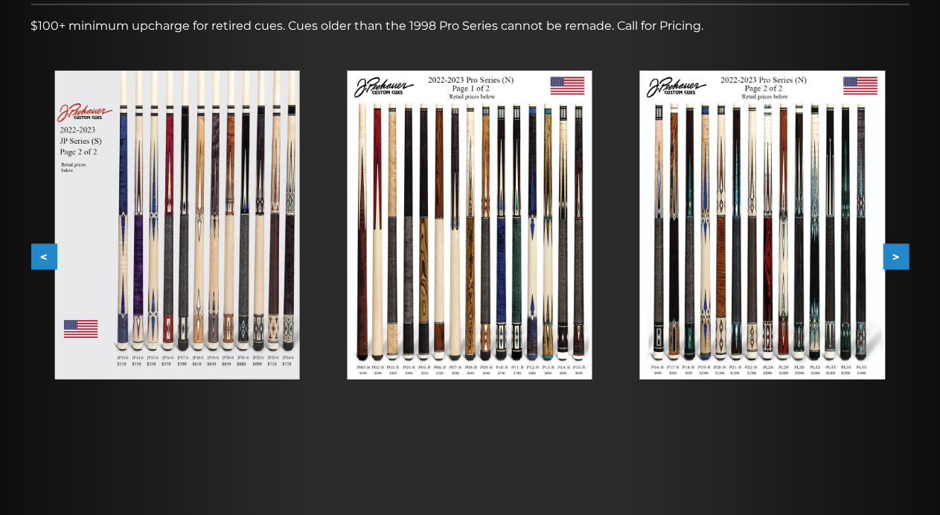
click at [900, 257] on button ">" at bounding box center [896, 257] width 26 height 26
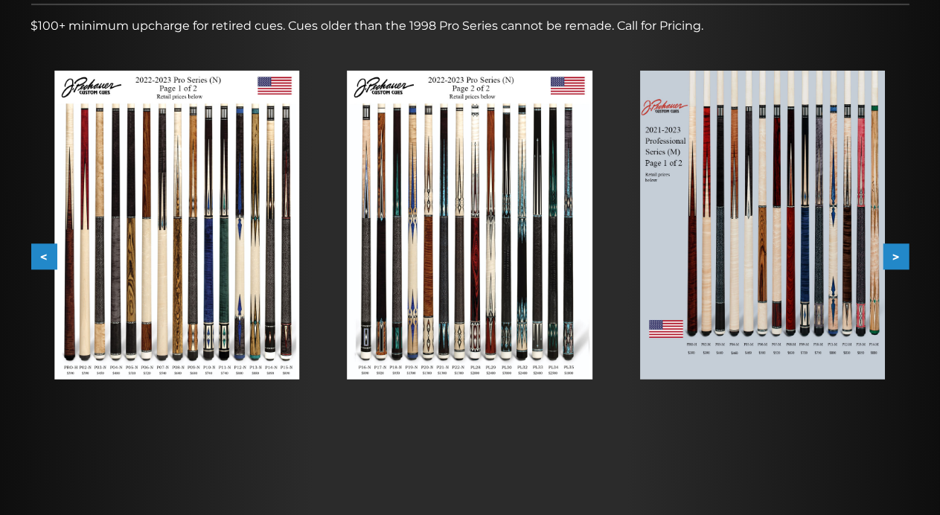
click at [900, 257] on button ">" at bounding box center [896, 257] width 26 height 26
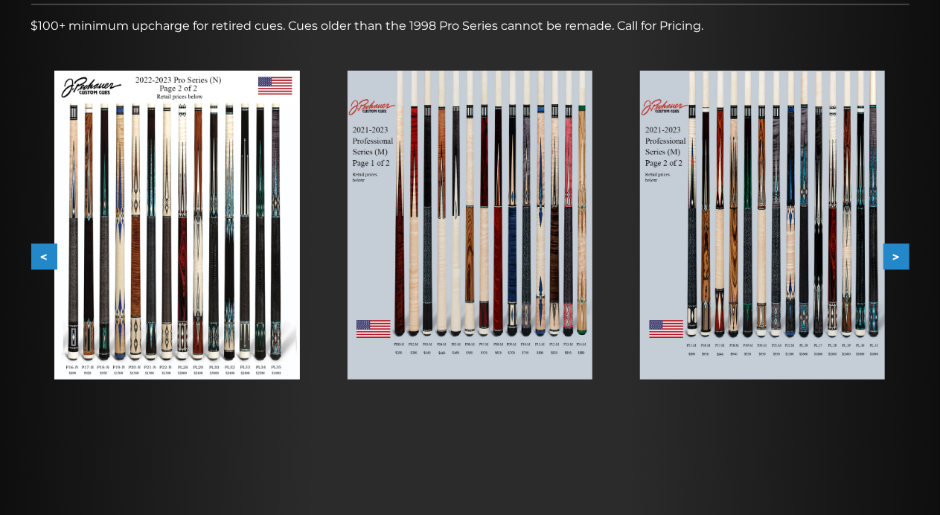
click at [900, 257] on button ">" at bounding box center [896, 257] width 26 height 26
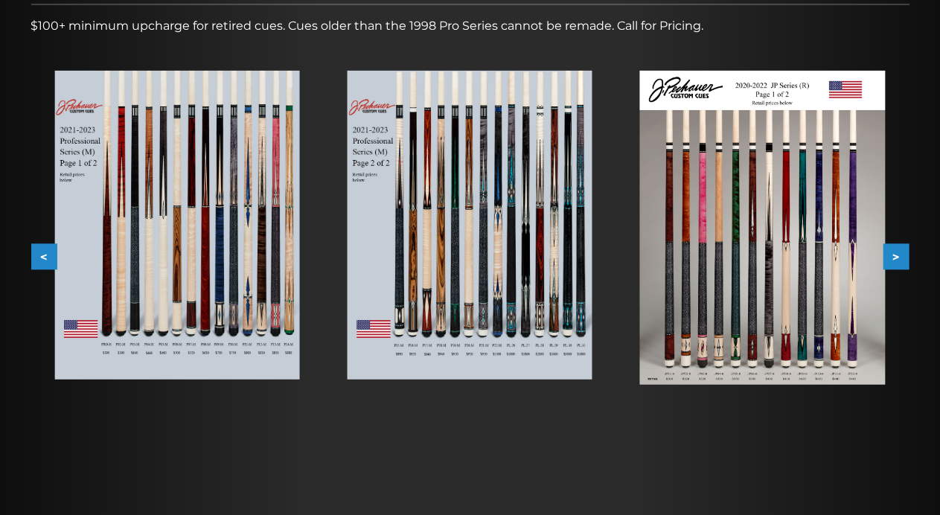
click at [900, 257] on button ">" at bounding box center [896, 257] width 26 height 26
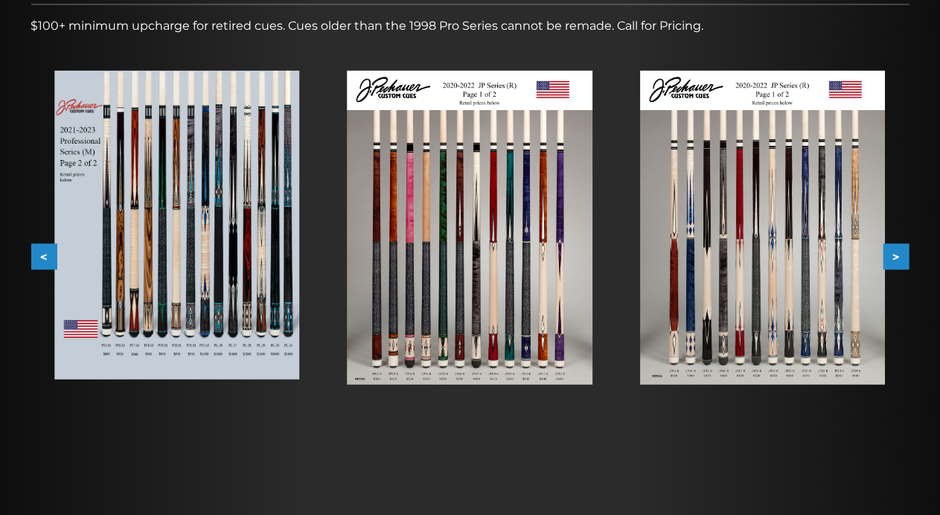
click at [900, 257] on button ">" at bounding box center [896, 257] width 26 height 26
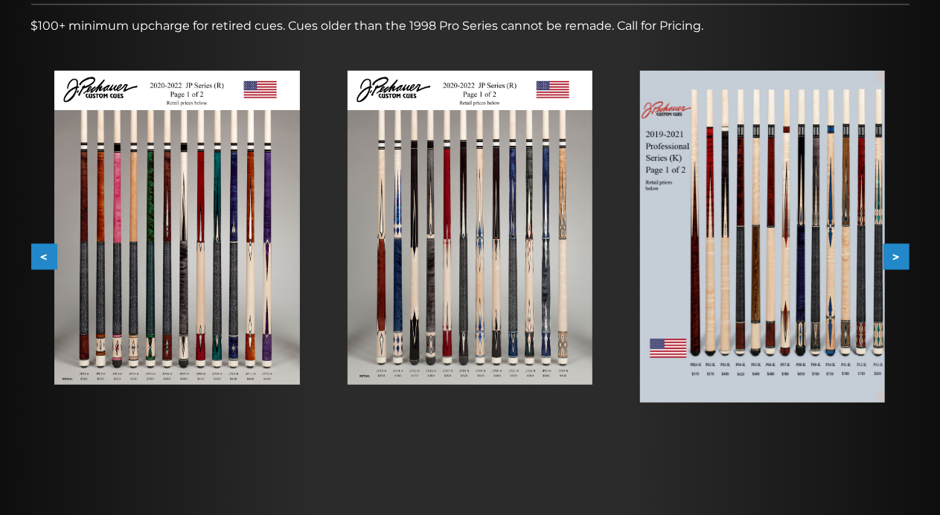
click at [900, 257] on button ">" at bounding box center [896, 257] width 26 height 26
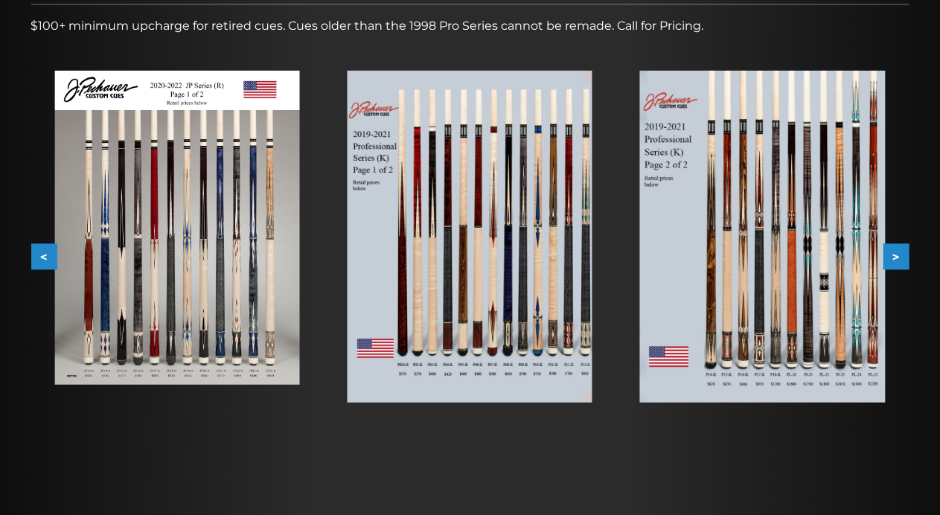
click at [900, 257] on button ">" at bounding box center [896, 257] width 26 height 26
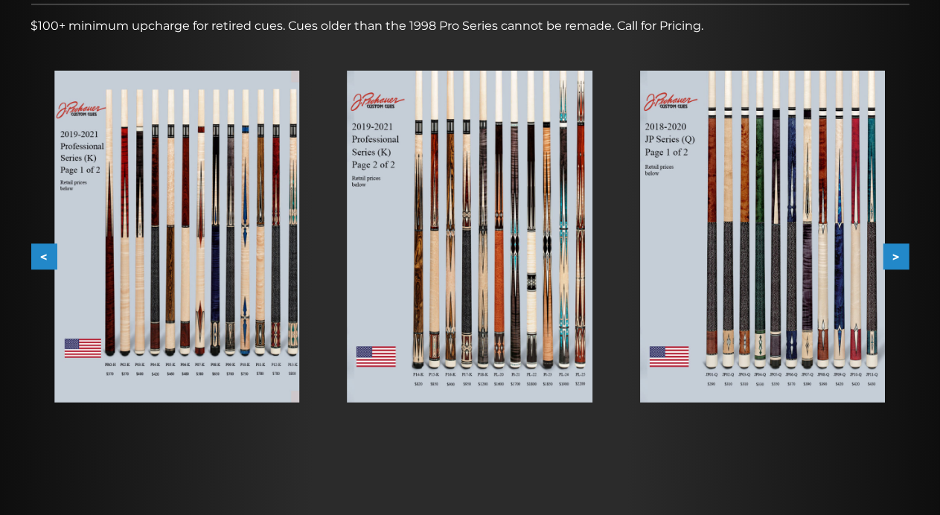
click at [900, 257] on button ">" at bounding box center [896, 257] width 26 height 26
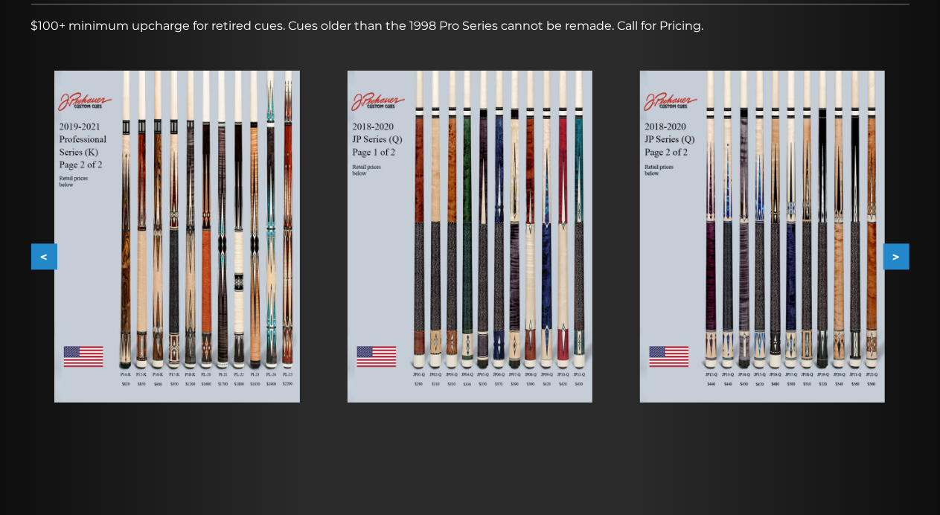
click at [900, 257] on button ">" at bounding box center [896, 257] width 26 height 26
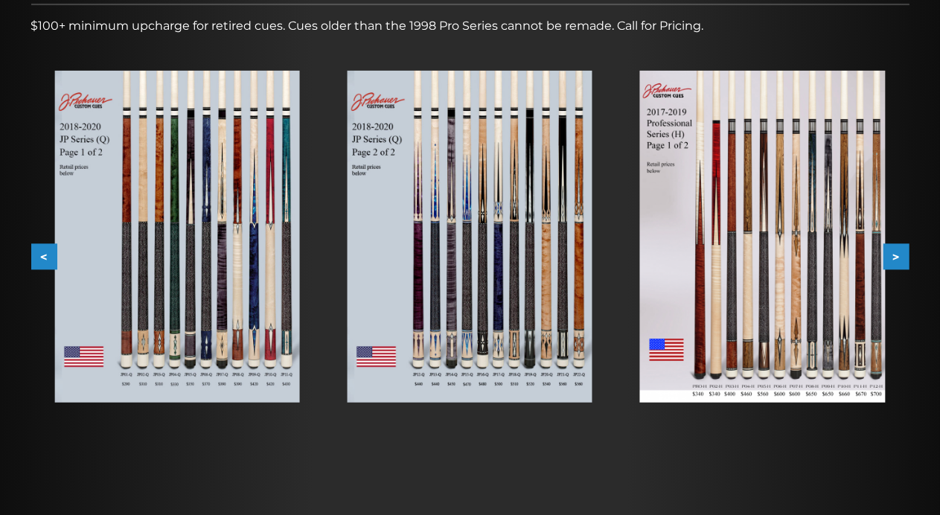
click at [900, 257] on button ">" at bounding box center [896, 257] width 26 height 26
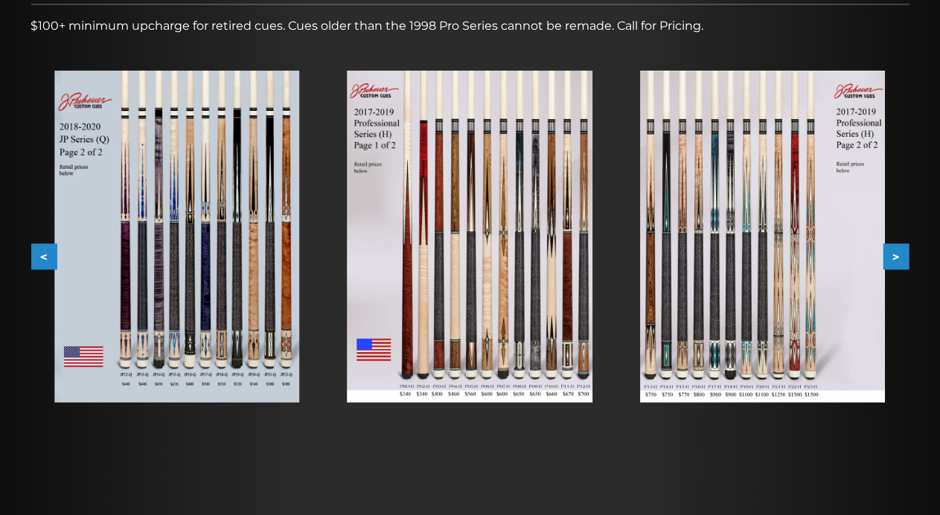
click at [900, 257] on button ">" at bounding box center [896, 257] width 26 height 26
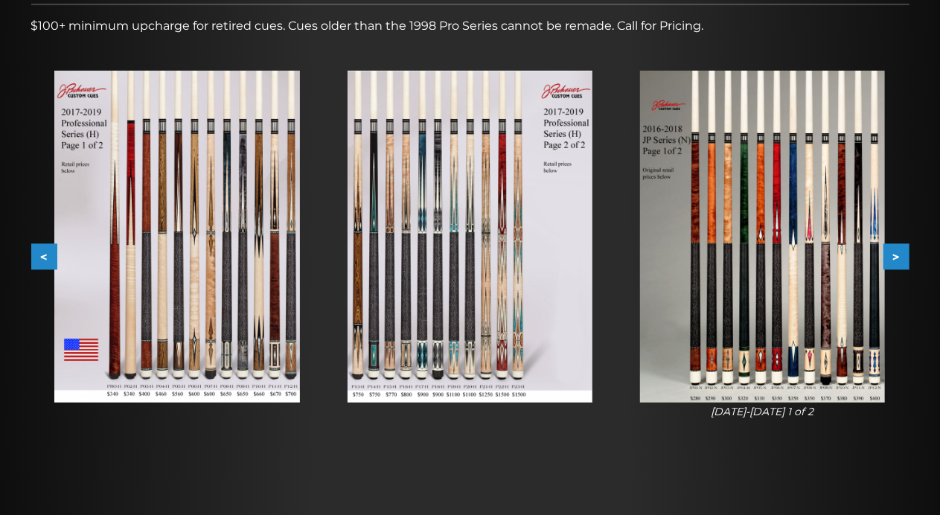
click at [900, 257] on button ">" at bounding box center [896, 257] width 26 height 26
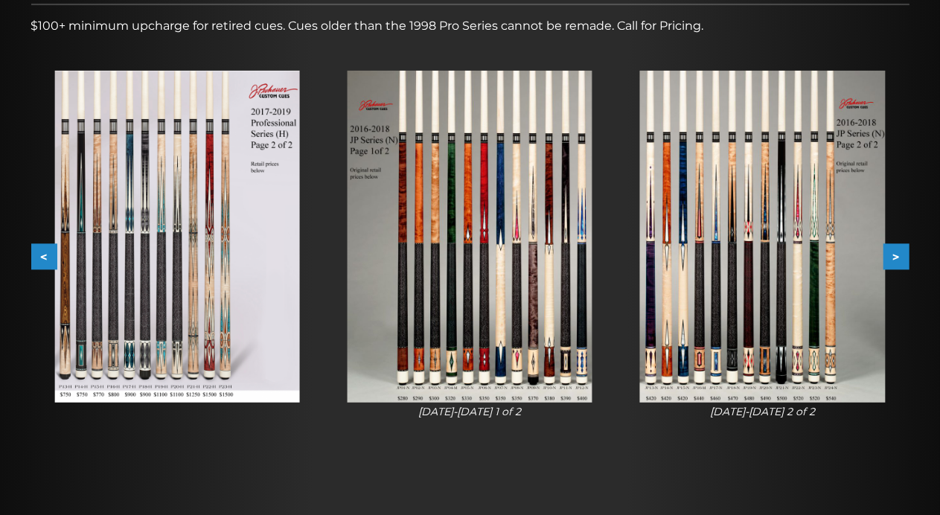
click at [900, 257] on button ">" at bounding box center [896, 257] width 26 height 26
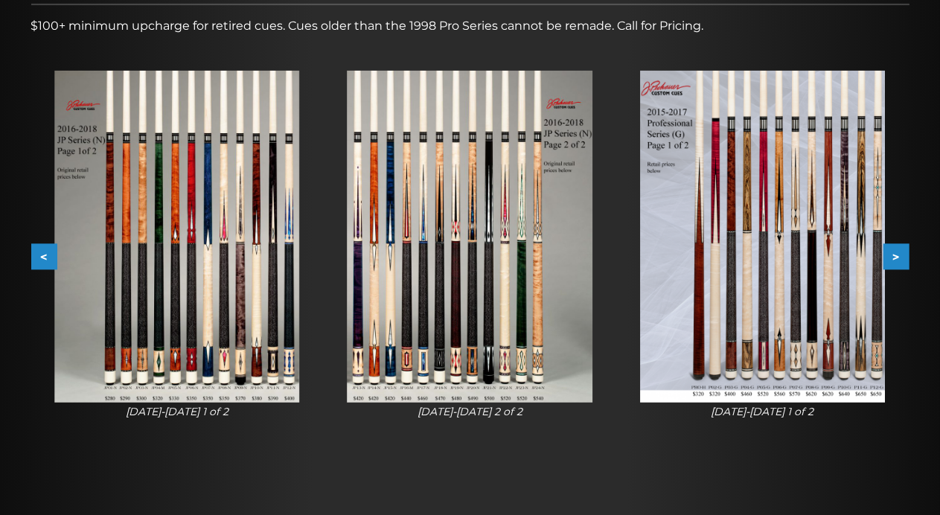
click at [900, 257] on button ">" at bounding box center [896, 257] width 26 height 26
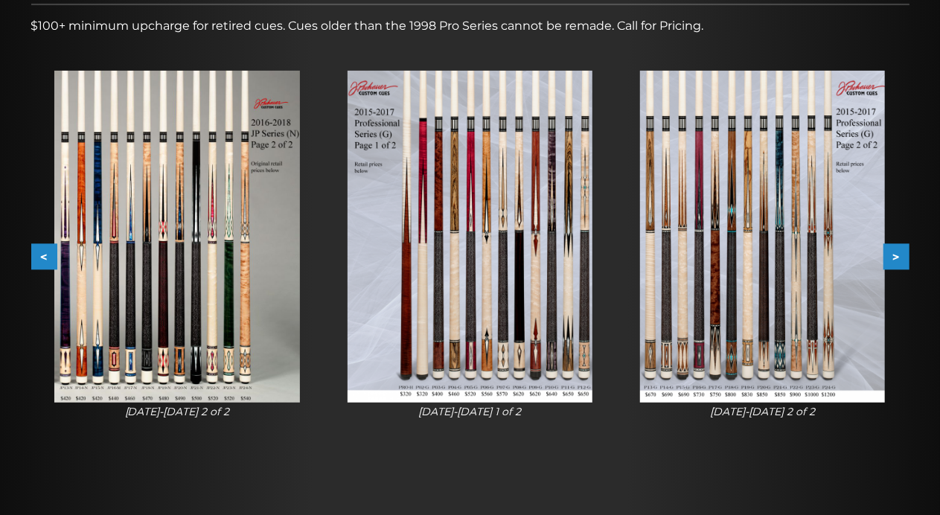
click at [900, 257] on button ">" at bounding box center [896, 257] width 26 height 26
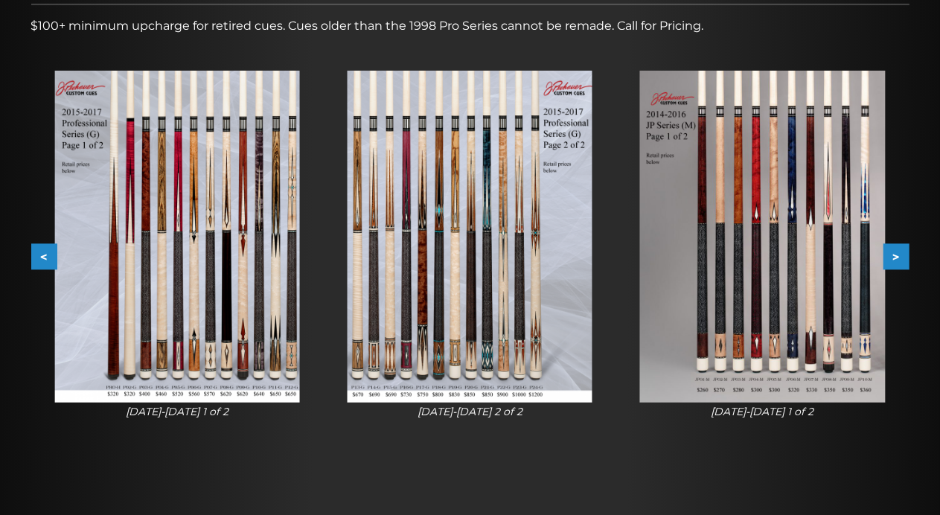
click at [900, 257] on button ">" at bounding box center [896, 257] width 26 height 26
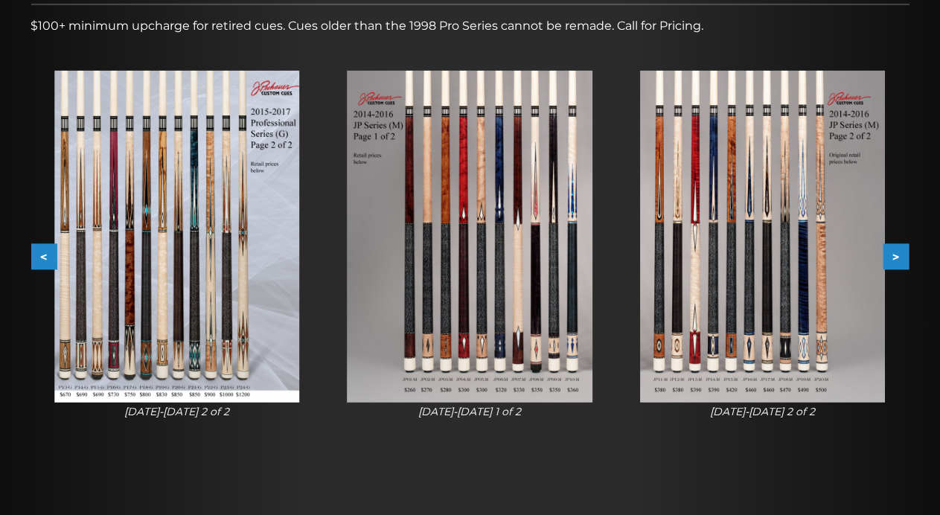
click at [900, 257] on button ">" at bounding box center [896, 257] width 26 height 26
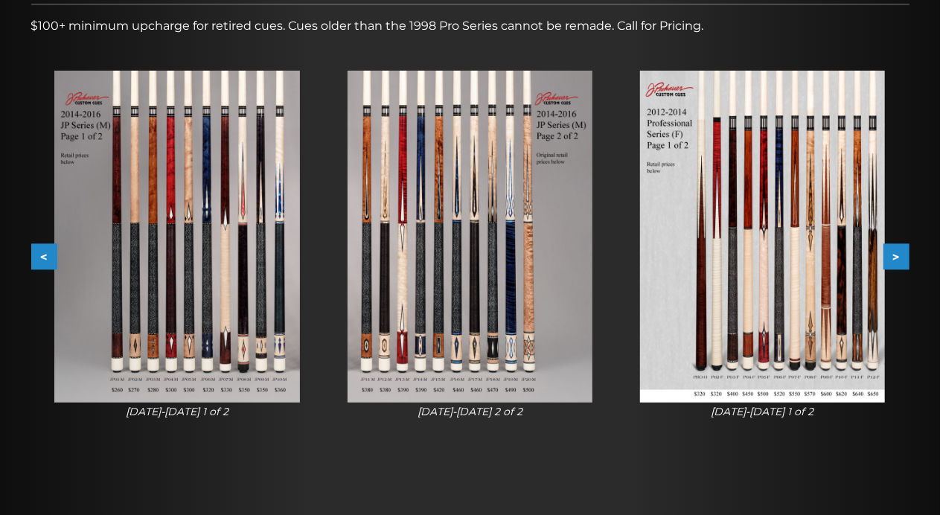
click at [900, 257] on button ">" at bounding box center [896, 257] width 26 height 26
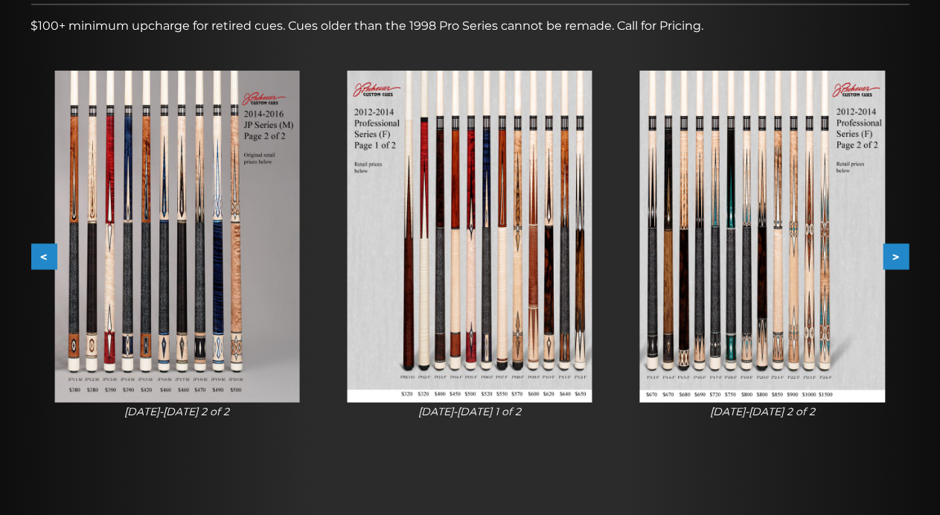
click at [900, 257] on button ">" at bounding box center [896, 257] width 26 height 26
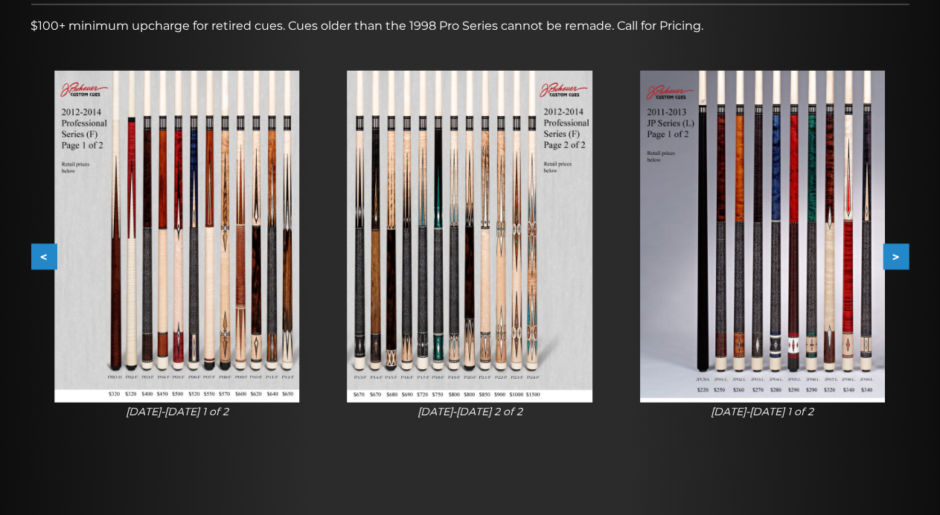
click at [900, 257] on button ">" at bounding box center [896, 257] width 26 height 26
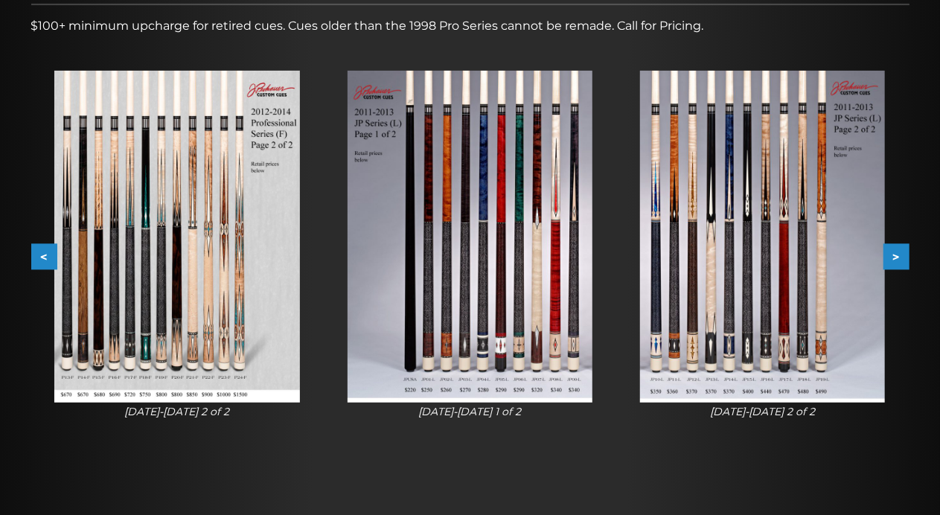
click at [900, 257] on button ">" at bounding box center [896, 257] width 26 height 26
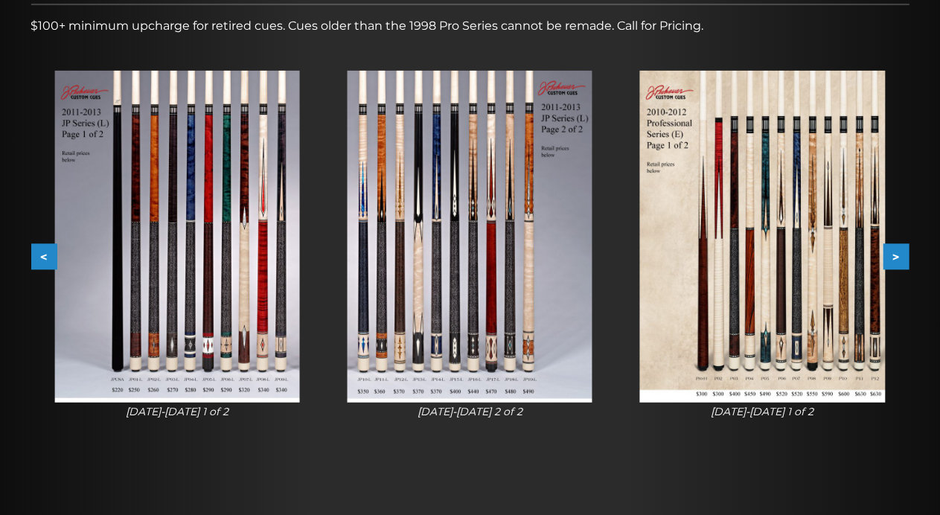
click at [900, 257] on button ">" at bounding box center [896, 257] width 26 height 26
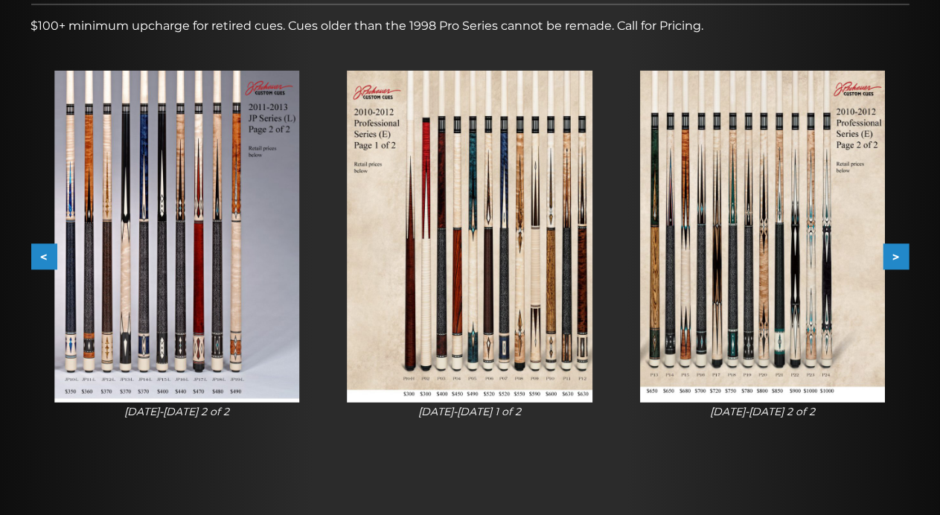
click at [900, 257] on button ">" at bounding box center [896, 257] width 26 height 26
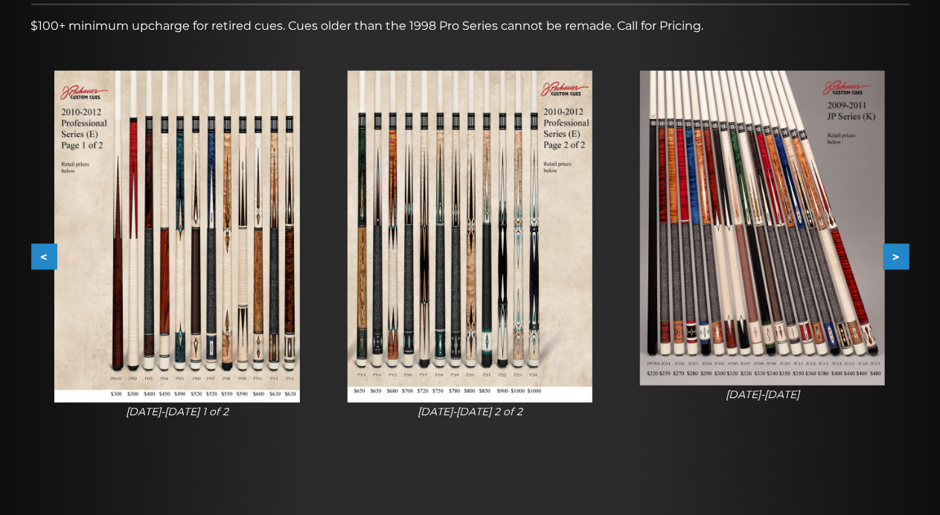
click at [900, 257] on button ">" at bounding box center [896, 257] width 26 height 26
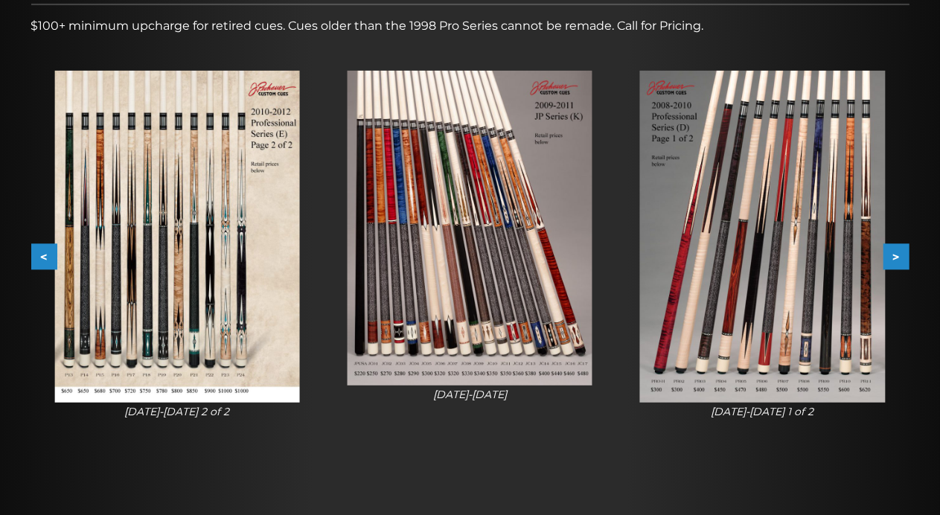
click at [900, 257] on button ">" at bounding box center [896, 257] width 26 height 26
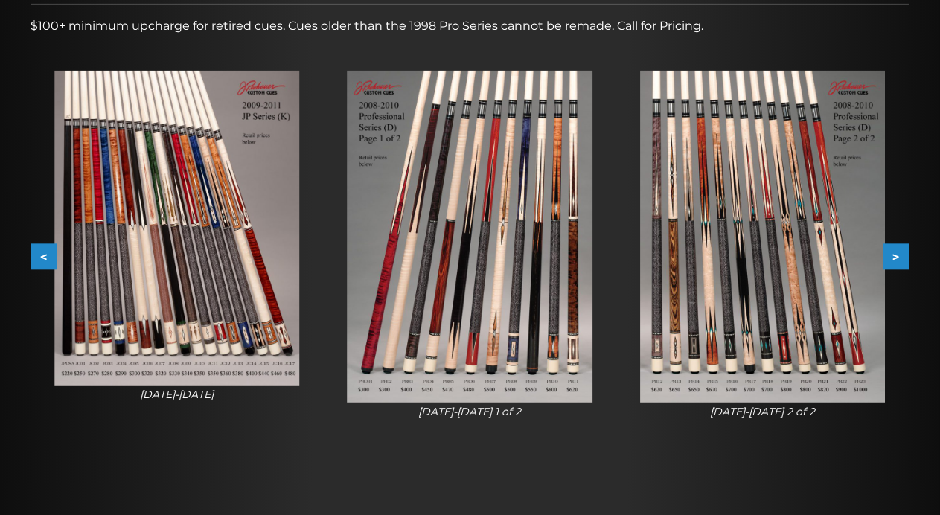
click at [900, 257] on button ">" at bounding box center [896, 257] width 26 height 26
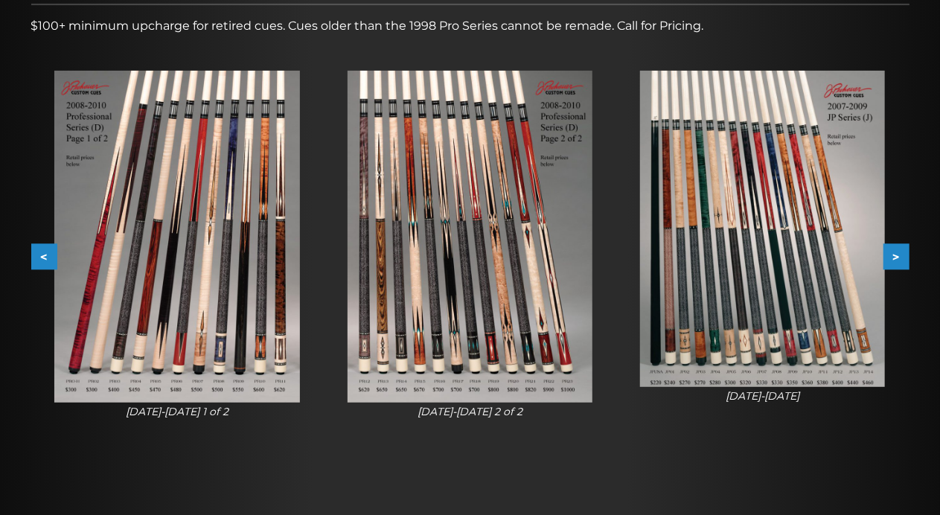
click at [900, 257] on button ">" at bounding box center [896, 257] width 26 height 26
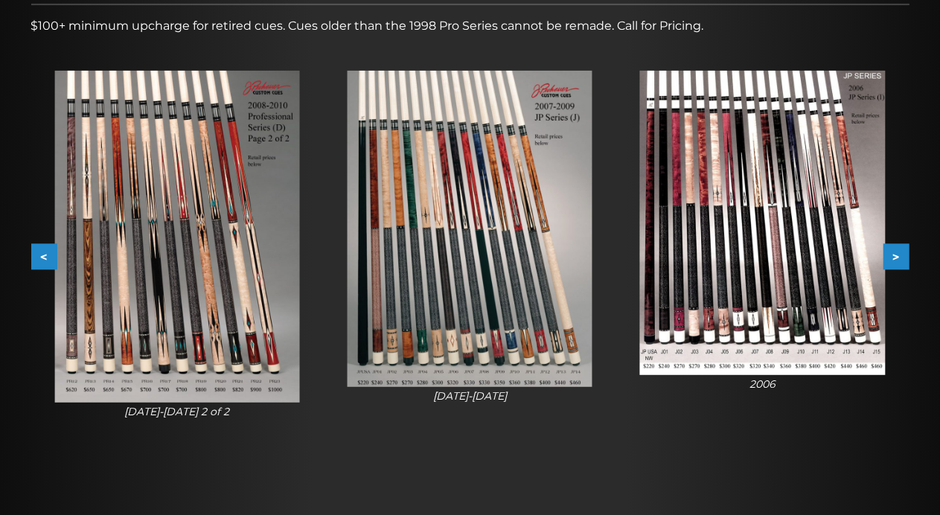
click at [900, 257] on button ">" at bounding box center [896, 257] width 26 height 26
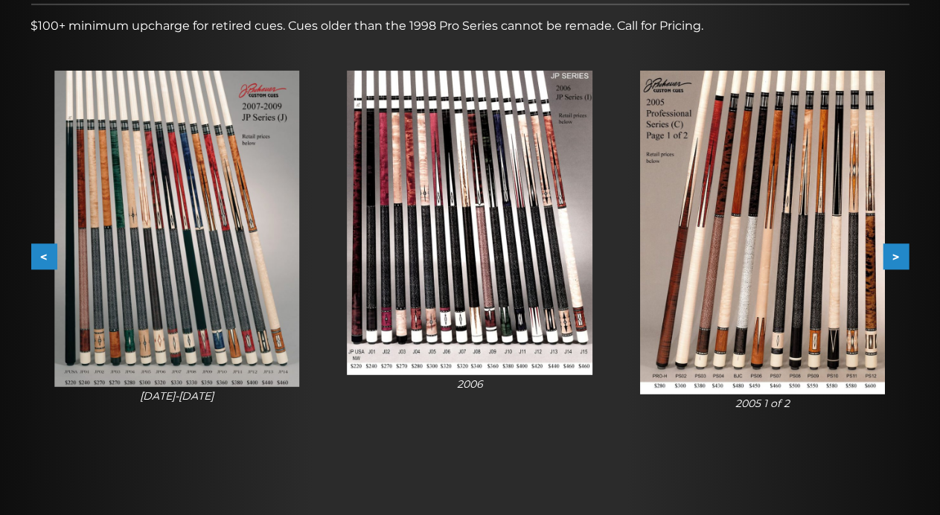
click at [900, 257] on button ">" at bounding box center [896, 257] width 26 height 26
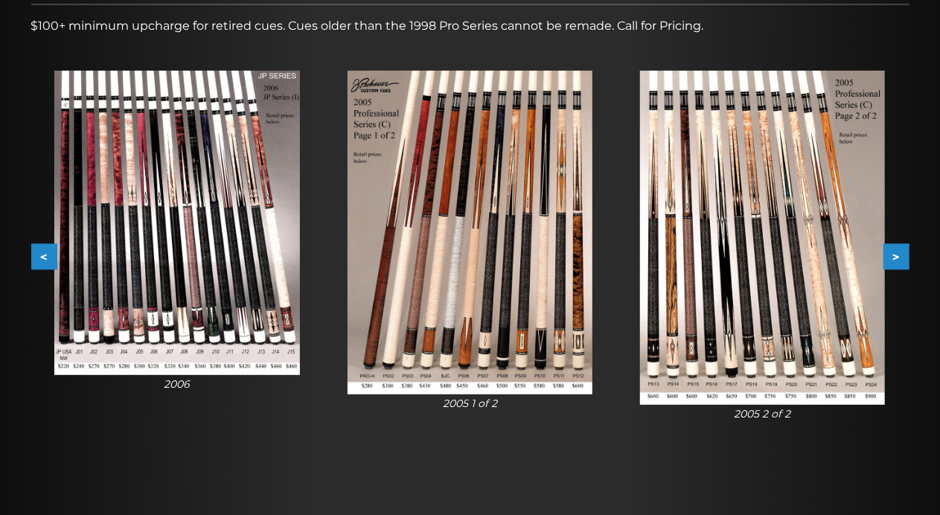
click at [900, 257] on button ">" at bounding box center [896, 257] width 26 height 26
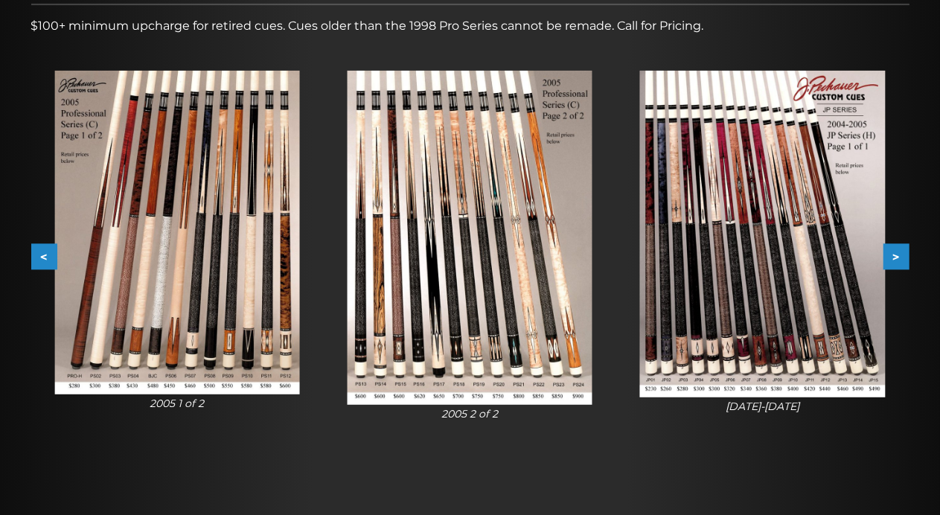
click at [900, 257] on button ">" at bounding box center [896, 257] width 26 height 26
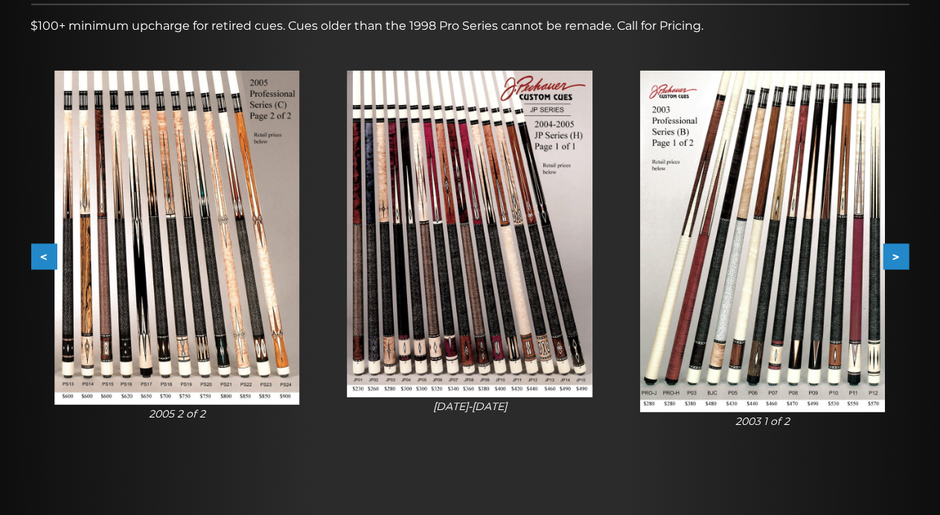
click at [900, 257] on button ">" at bounding box center [896, 257] width 26 height 26
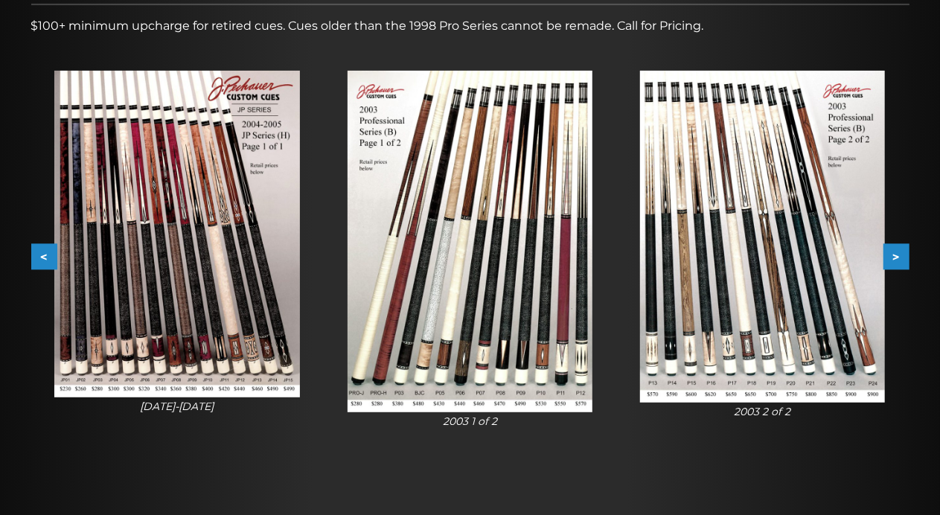
click at [900, 257] on button ">" at bounding box center [896, 257] width 26 height 26
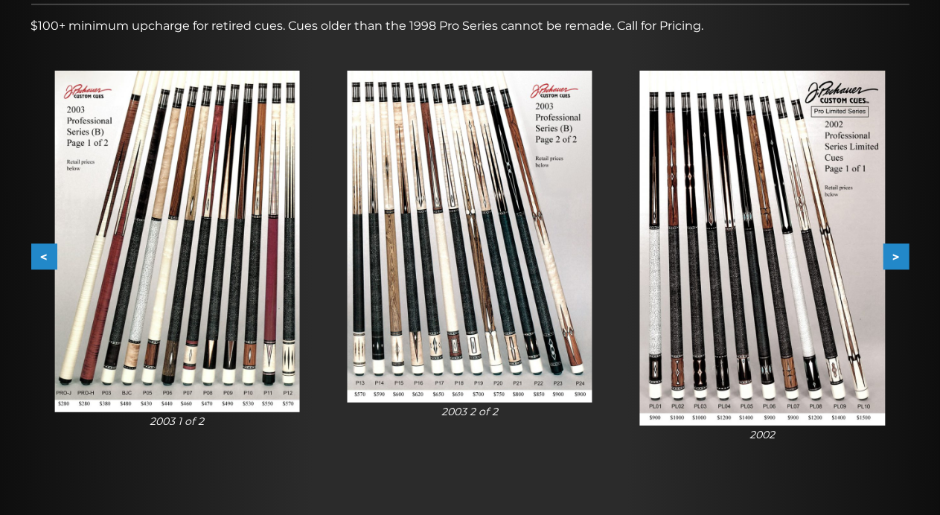
click at [900, 257] on button ">" at bounding box center [896, 257] width 26 height 26
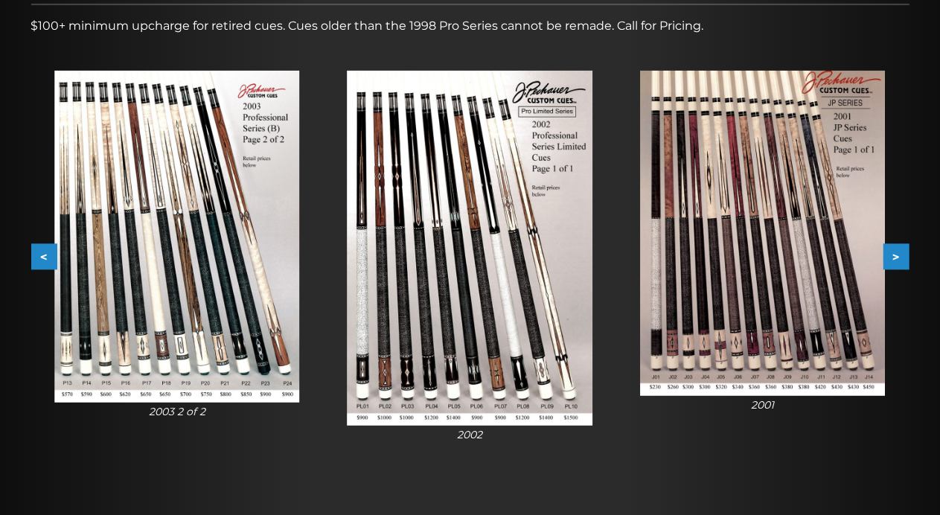
click at [900, 257] on button ">" at bounding box center [896, 257] width 26 height 26
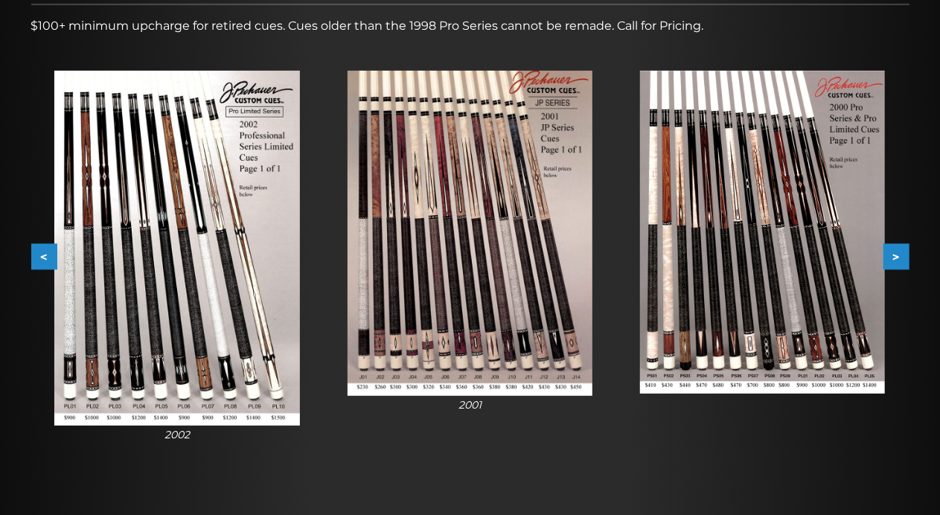
click at [900, 257] on button ">" at bounding box center [896, 257] width 26 height 26
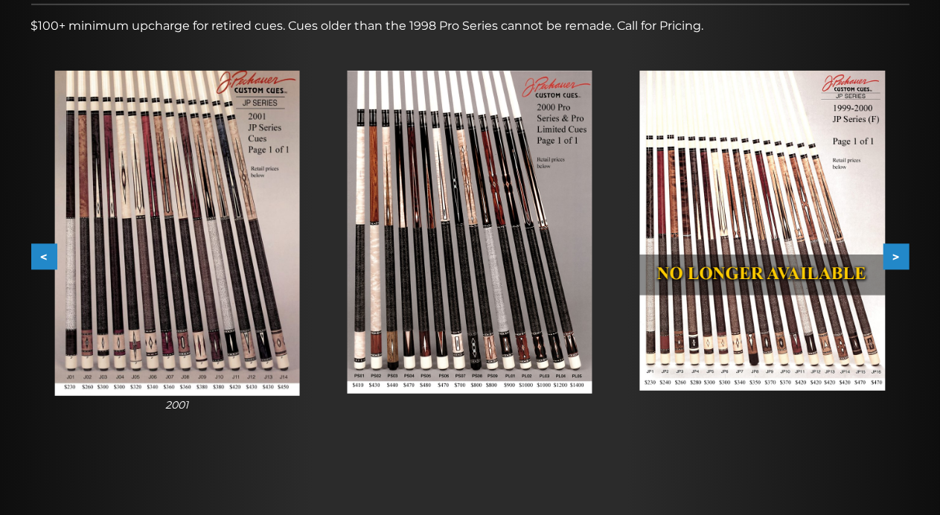
click at [900, 257] on button ">" at bounding box center [896, 257] width 26 height 26
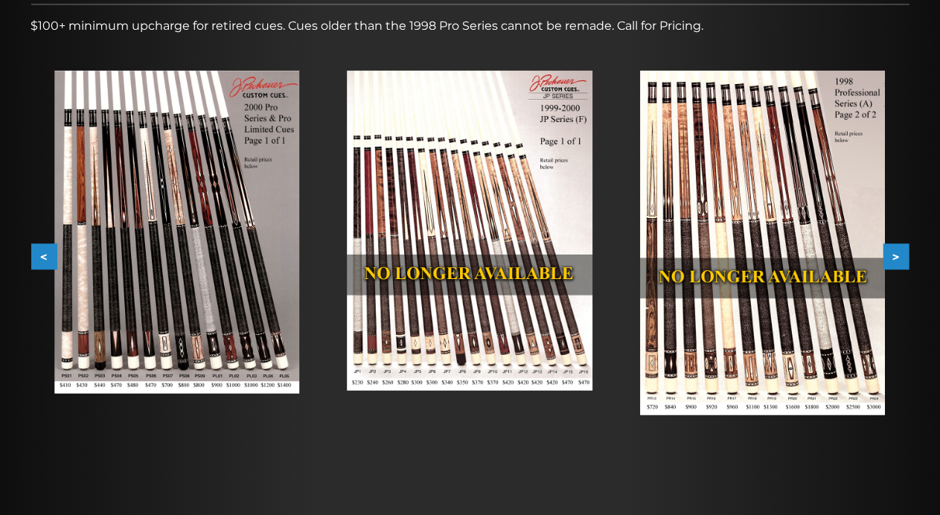
click at [900, 257] on button ">" at bounding box center [896, 257] width 26 height 26
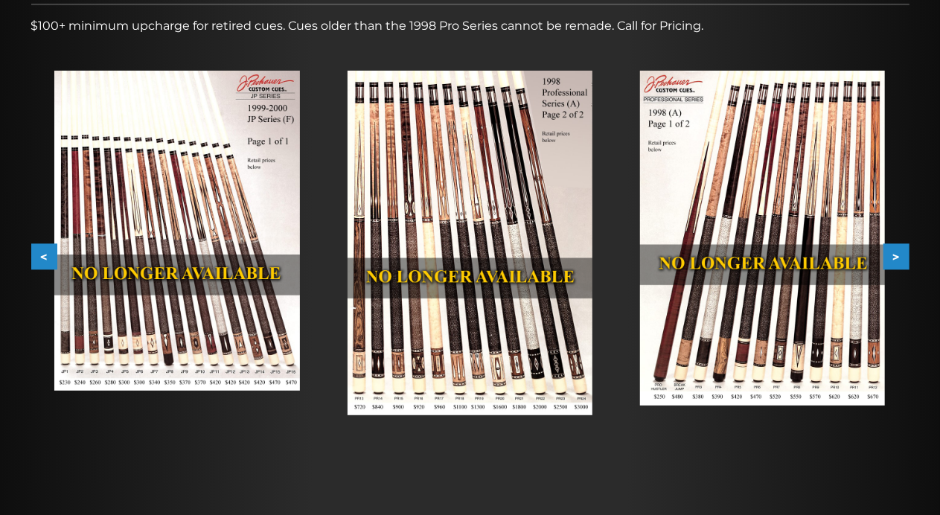
click at [900, 257] on button ">" at bounding box center [896, 257] width 26 height 26
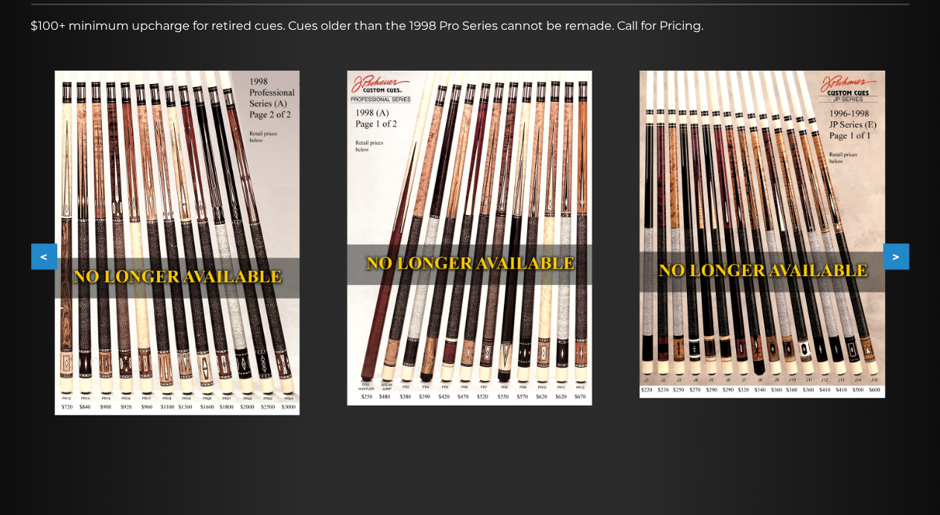
click at [900, 257] on button ">" at bounding box center [896, 257] width 26 height 26
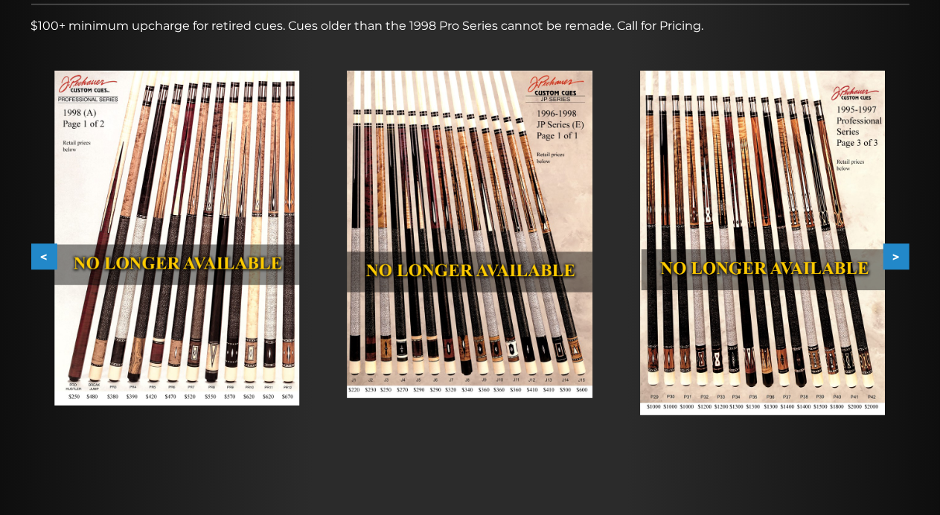
click at [900, 257] on button ">" at bounding box center [896, 257] width 26 height 26
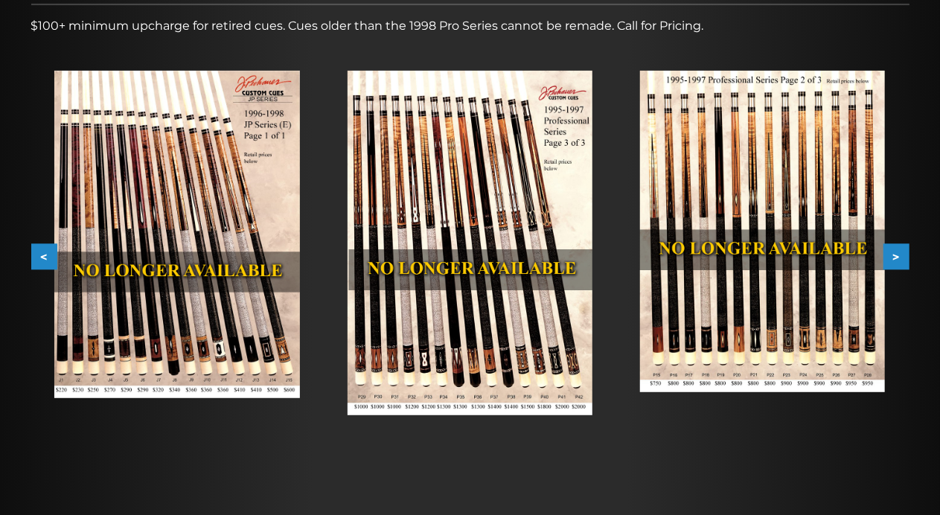
click at [900, 257] on button ">" at bounding box center [896, 257] width 26 height 26
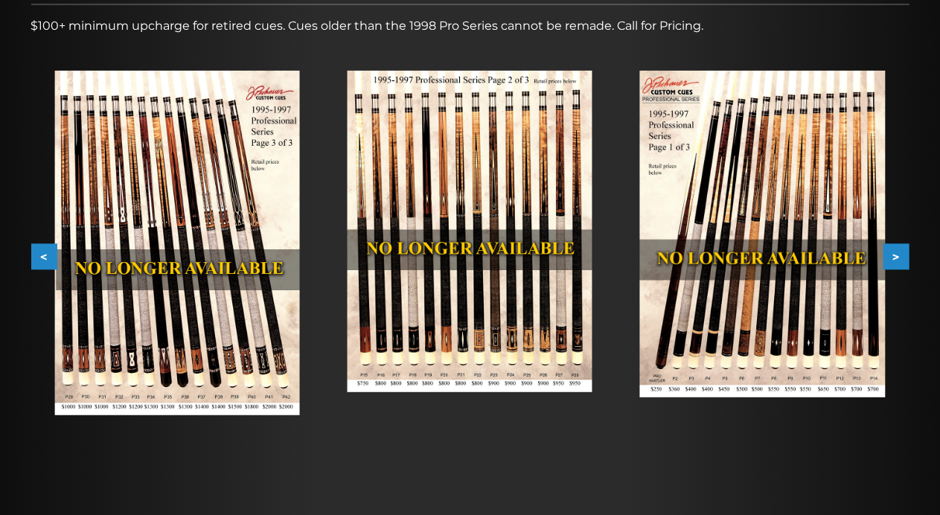
click at [900, 257] on button ">" at bounding box center [896, 257] width 26 height 26
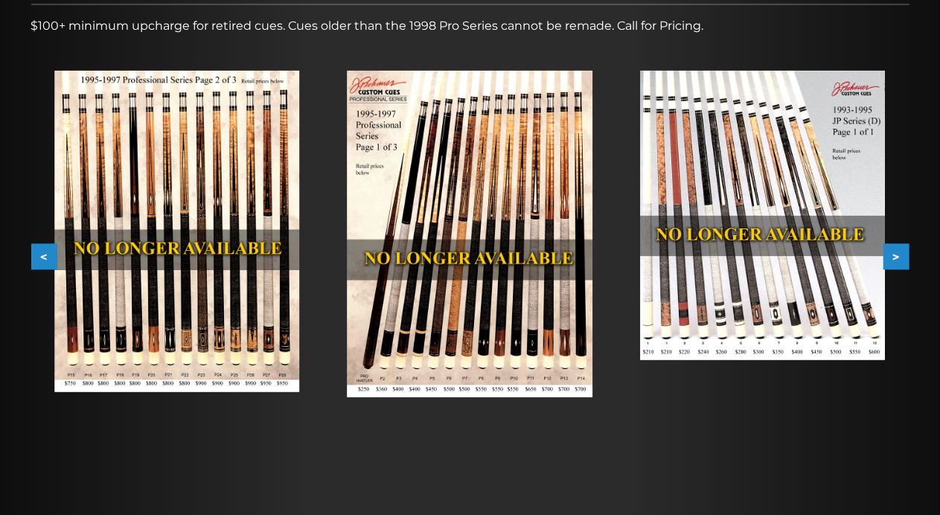
click at [900, 257] on button ">" at bounding box center [896, 257] width 26 height 26
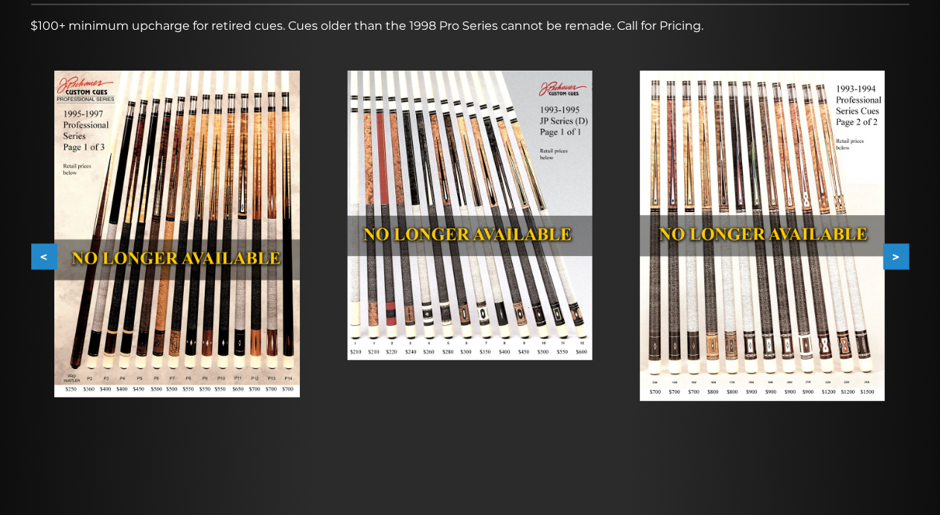
click at [900, 257] on button ">" at bounding box center [896, 257] width 26 height 26
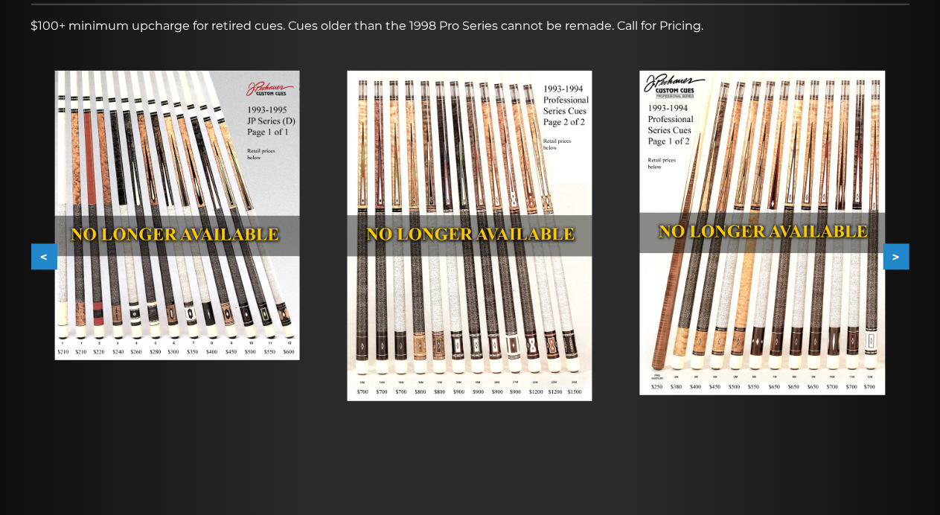
click at [900, 257] on button ">" at bounding box center [896, 257] width 26 height 26
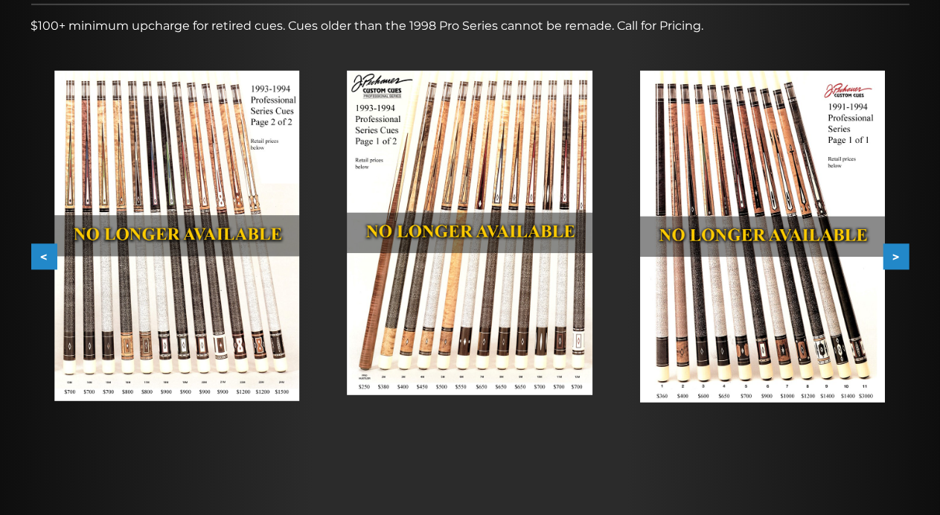
click at [900, 257] on button ">" at bounding box center [896, 257] width 26 height 26
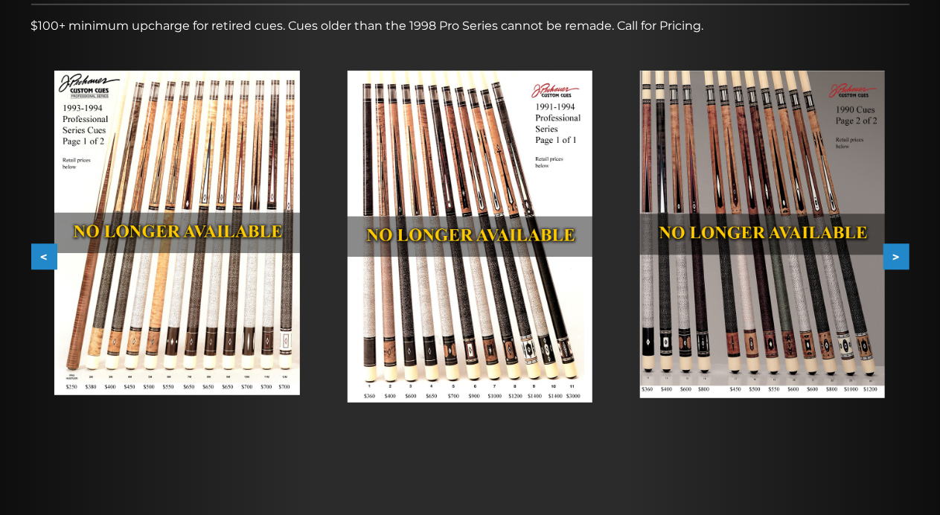
click at [900, 257] on button ">" at bounding box center [896, 257] width 26 height 26
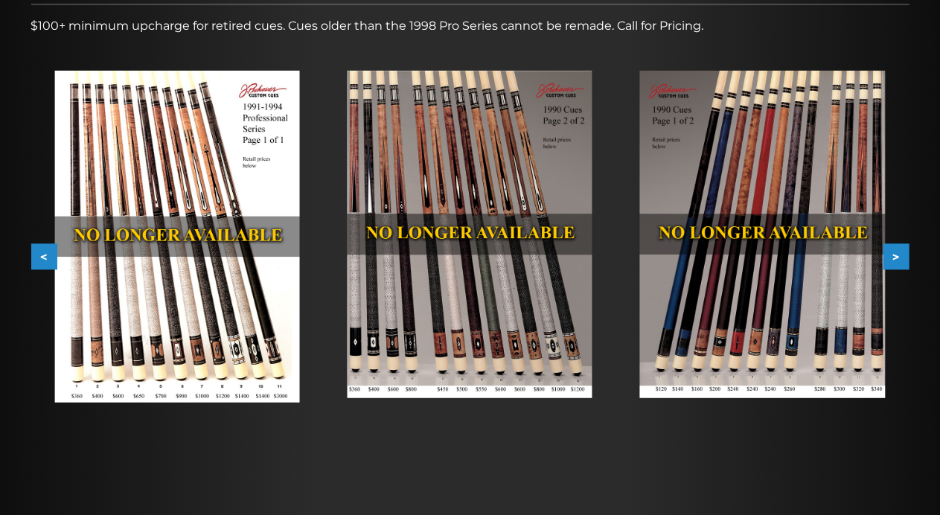
click at [900, 257] on button ">" at bounding box center [896, 257] width 26 height 26
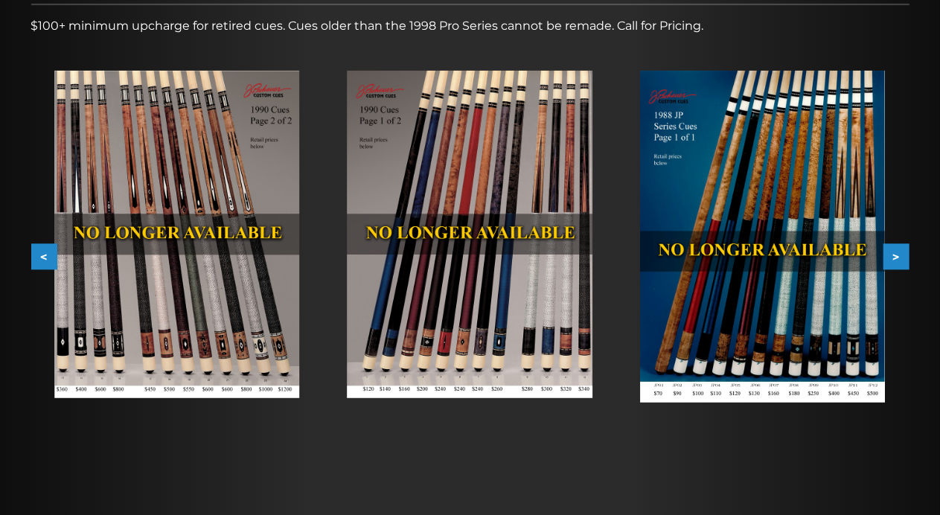
click at [900, 257] on button ">" at bounding box center [896, 257] width 26 height 26
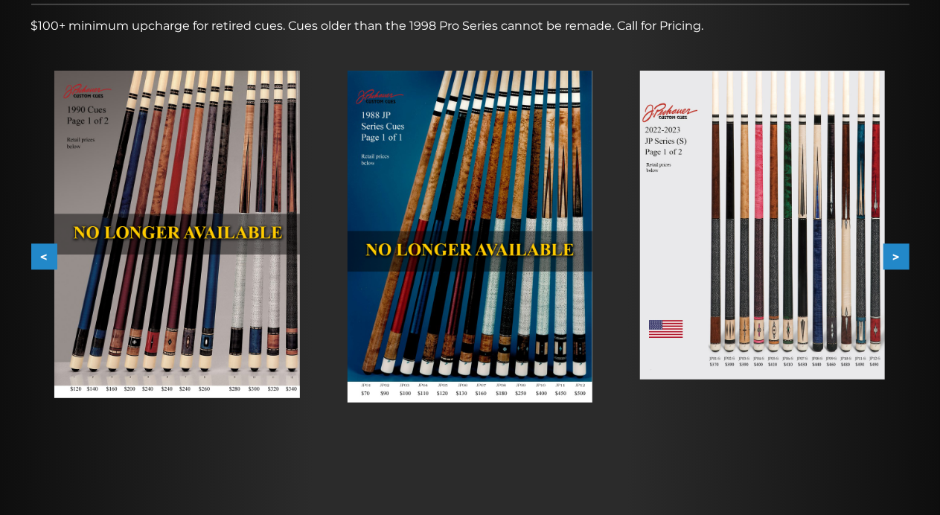
click at [900, 257] on button ">" at bounding box center [896, 257] width 26 height 26
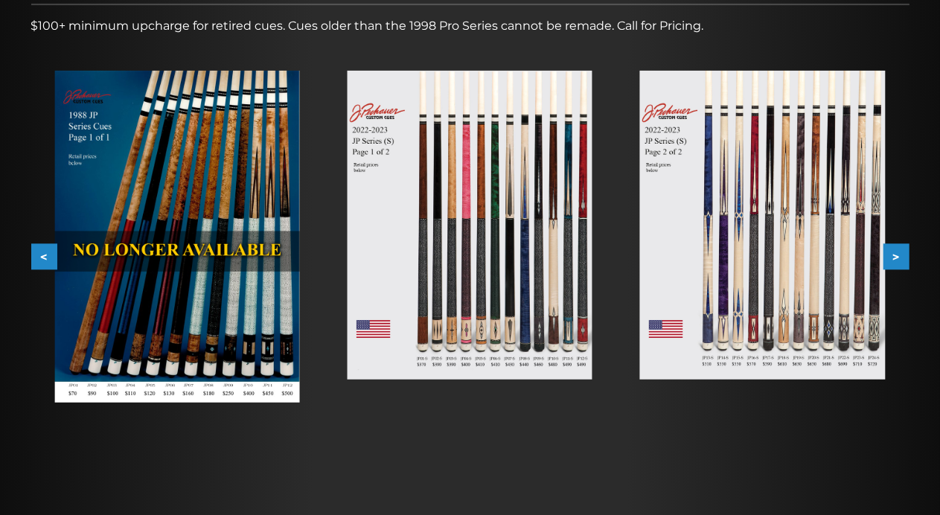
click at [900, 257] on button ">" at bounding box center [896, 257] width 26 height 26
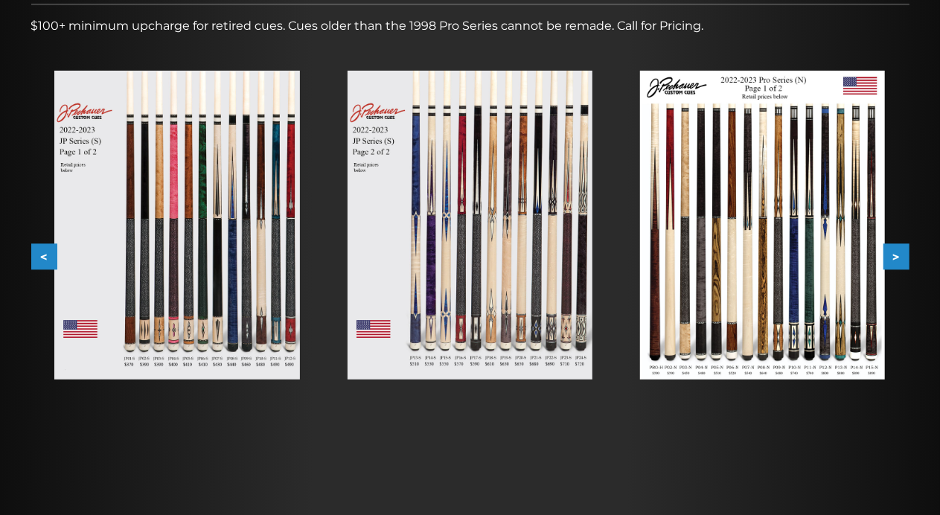
click at [900, 257] on button ">" at bounding box center [896, 257] width 26 height 26
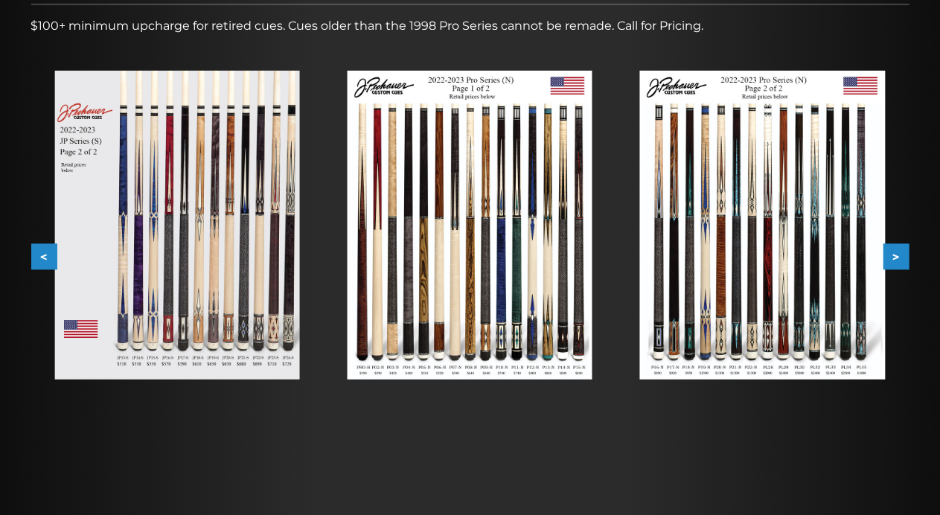
click at [900, 257] on button ">" at bounding box center [896, 257] width 26 height 26
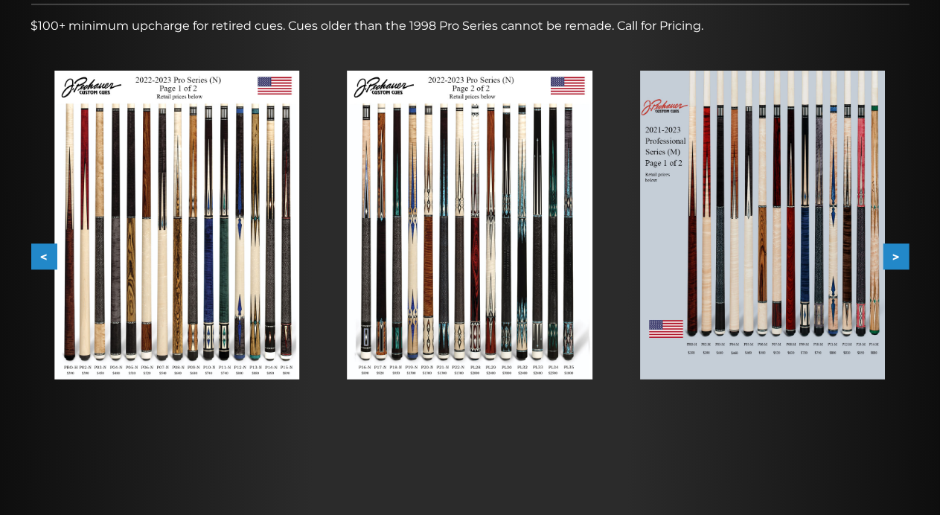
click at [900, 257] on button ">" at bounding box center [896, 257] width 26 height 26
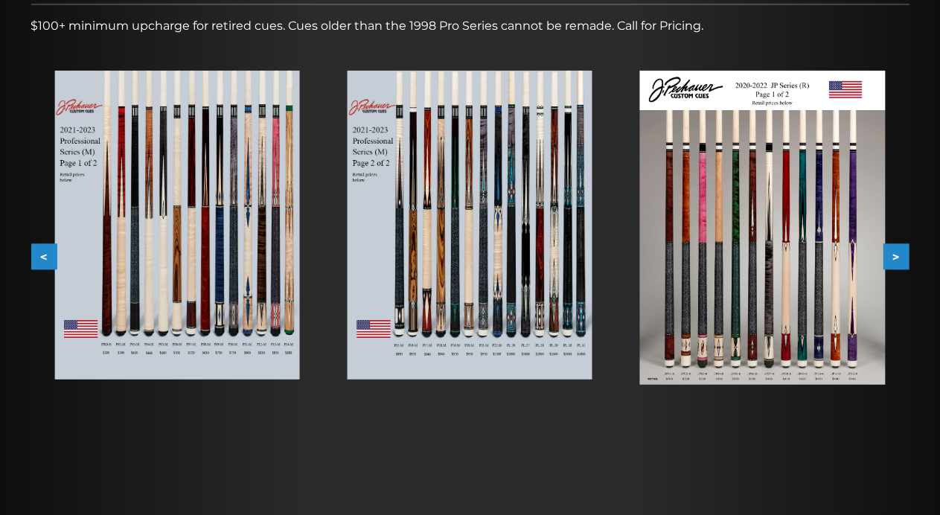
click at [900, 257] on button ">" at bounding box center [896, 257] width 26 height 26
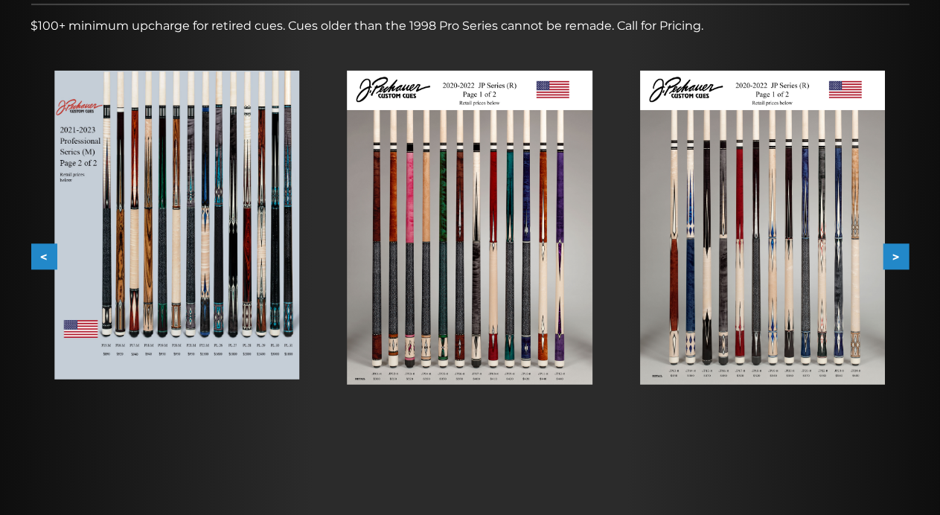
click at [900, 257] on button ">" at bounding box center [896, 257] width 26 height 26
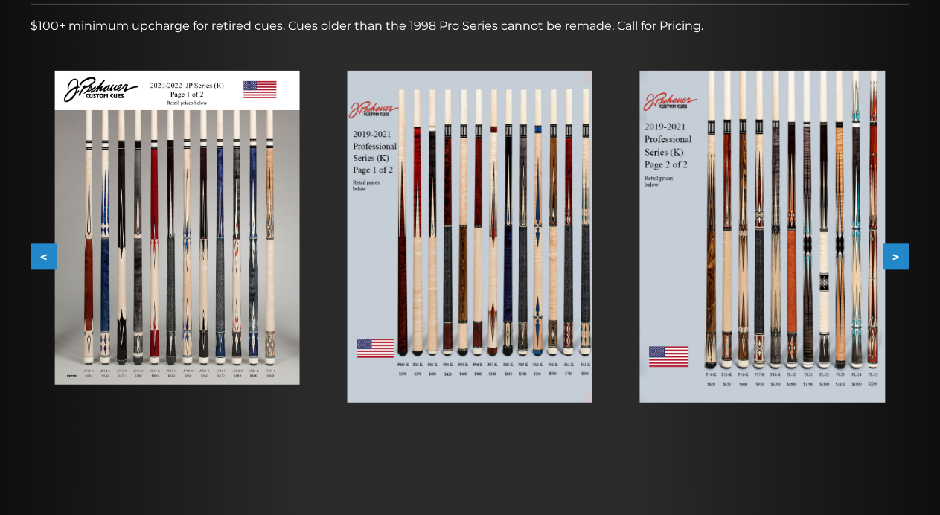
click at [900, 257] on button ">" at bounding box center [896, 257] width 26 height 26
